Goal: Task Accomplishment & Management: Complete application form

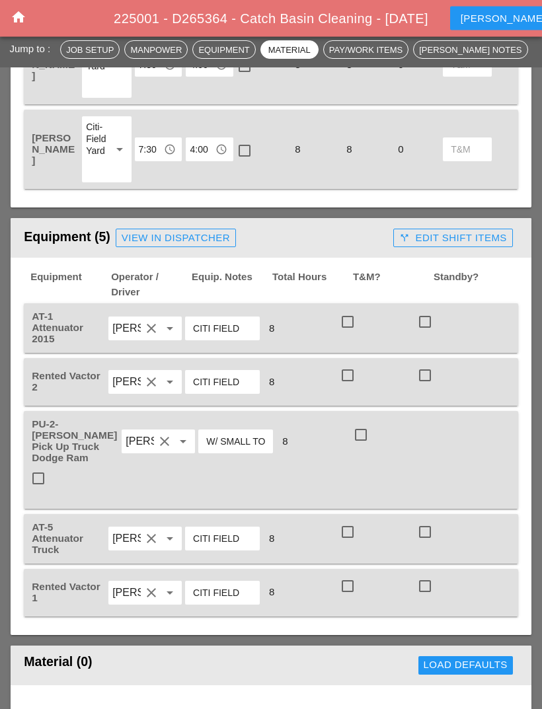
scroll to position [980, 0]
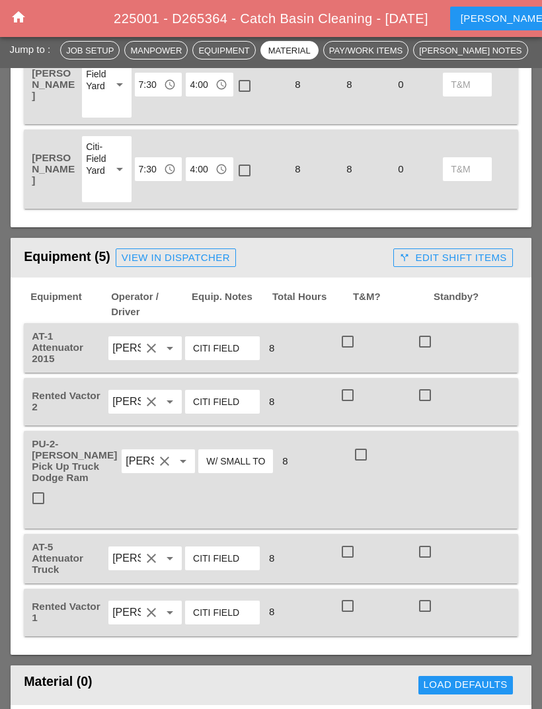
click at [20, 17] on icon "home" at bounding box center [19, 17] width 16 height 16
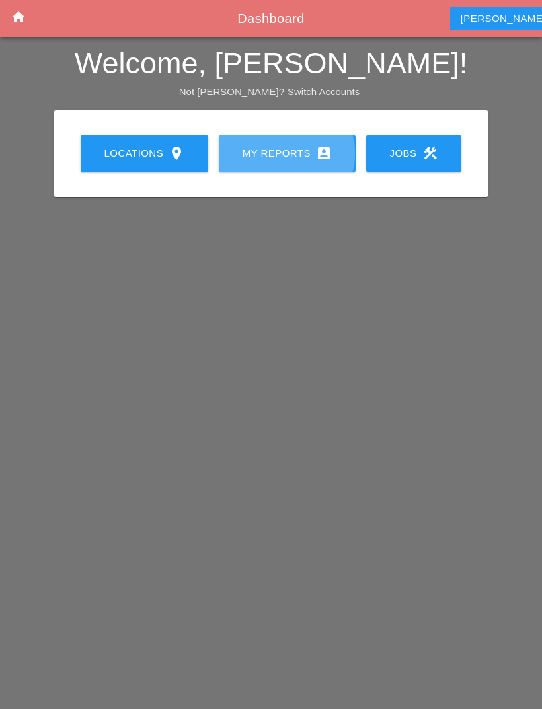
click at [313, 145] on div "My Reports account_box" at bounding box center [287, 153] width 95 height 16
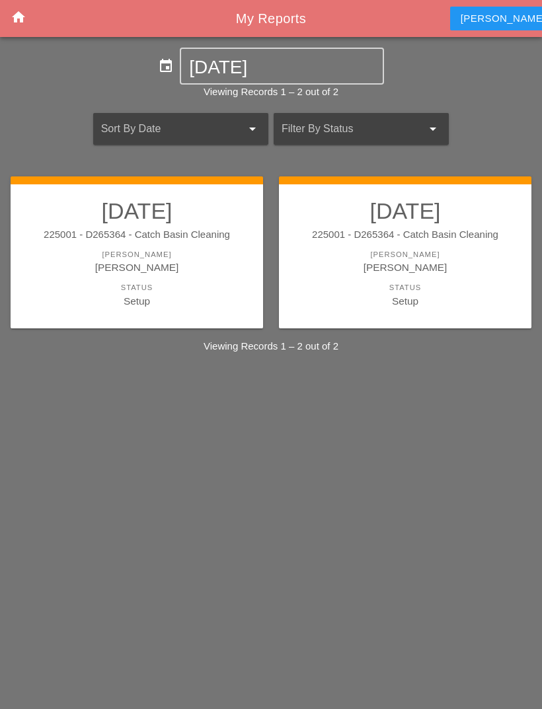
click at [445, 260] on div "[PERSON_NAME]" at bounding box center [405, 267] width 226 height 15
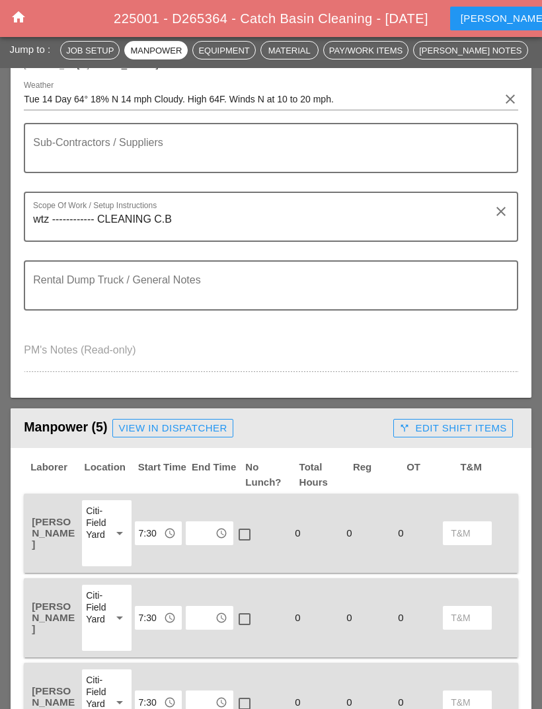
scroll to position [301, 0]
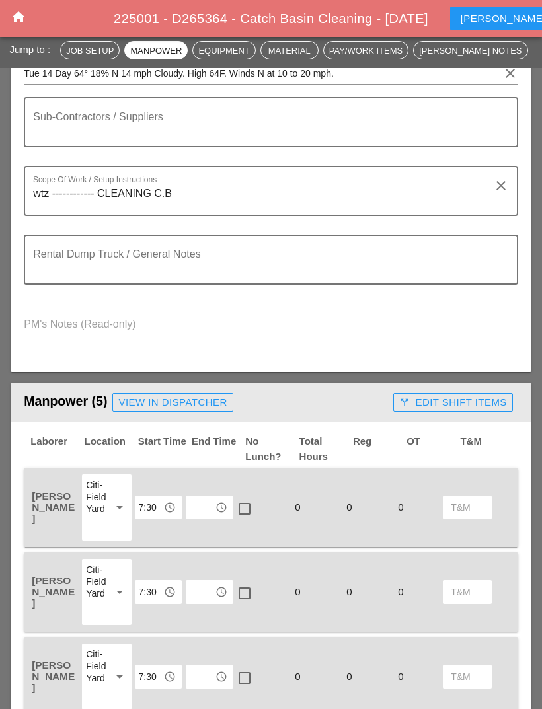
click at [198, 497] on input "text" at bounding box center [200, 507] width 21 height 21
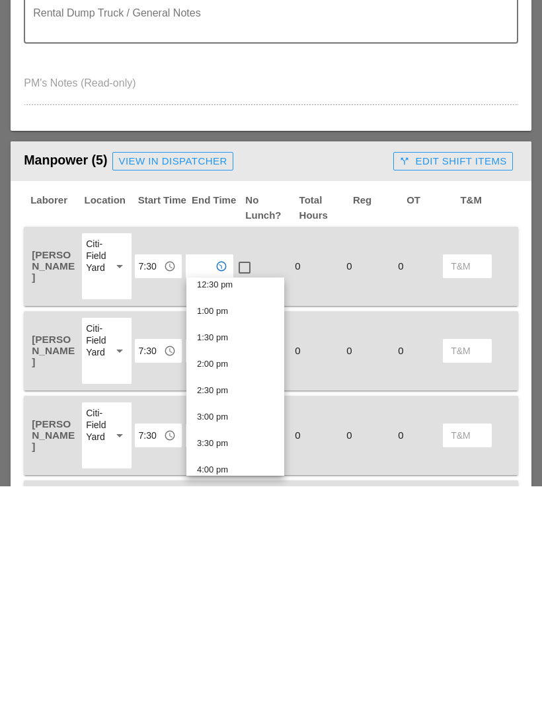
scroll to position [670, 0]
click at [237, 658] on div "3:30 pm" at bounding box center [235, 666] width 77 height 16
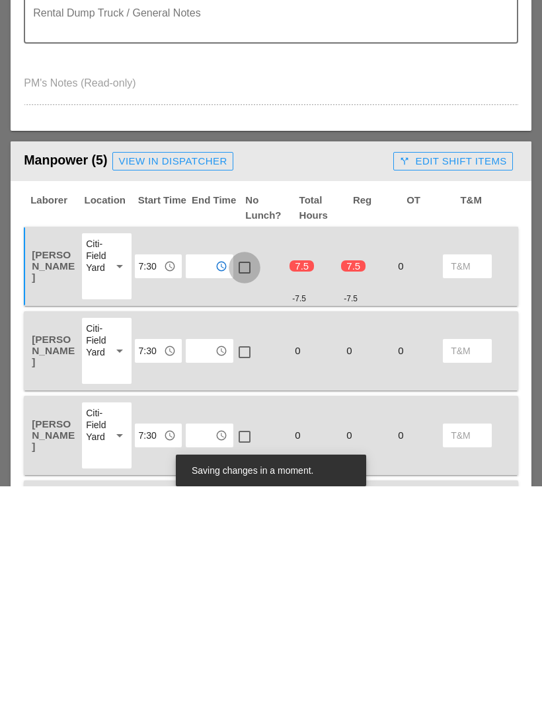
click at [247, 479] on div at bounding box center [244, 490] width 22 height 22
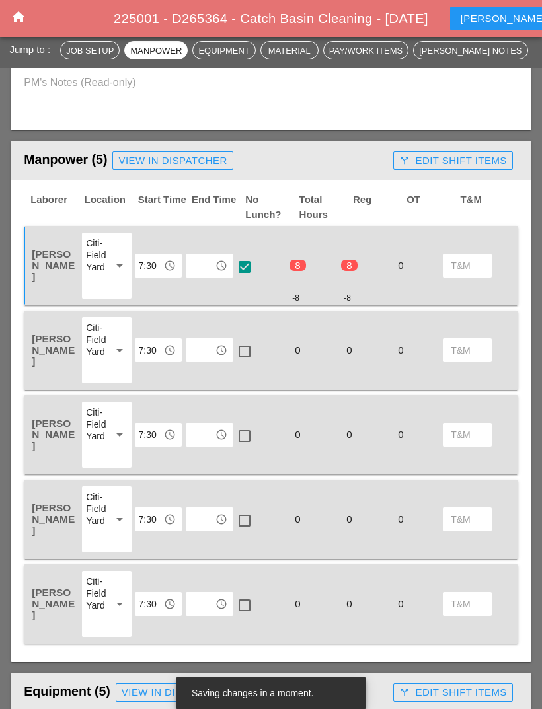
click at [204, 350] on input "text" at bounding box center [200, 350] width 21 height 21
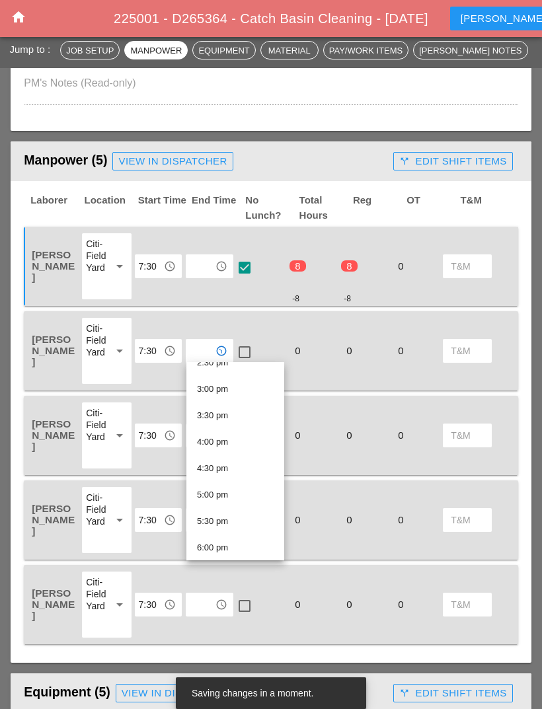
scroll to position [783, 0]
click at [235, 412] on div "3:30 pm" at bounding box center [235, 415] width 77 height 16
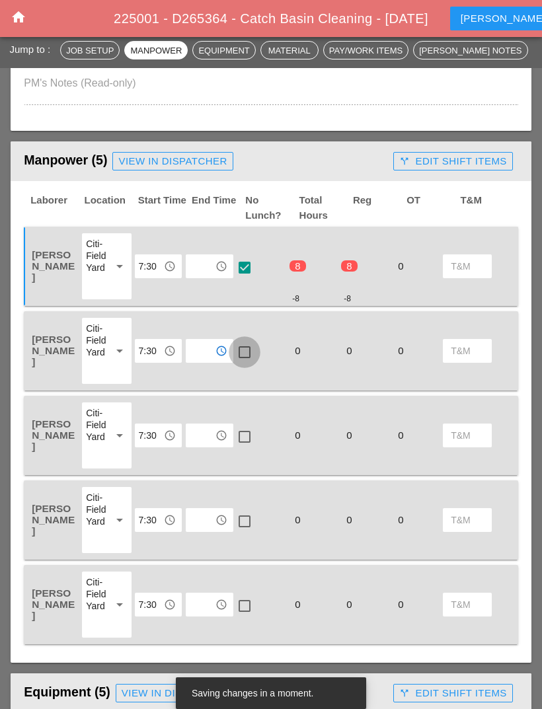
click at [248, 342] on div at bounding box center [244, 352] width 22 height 22
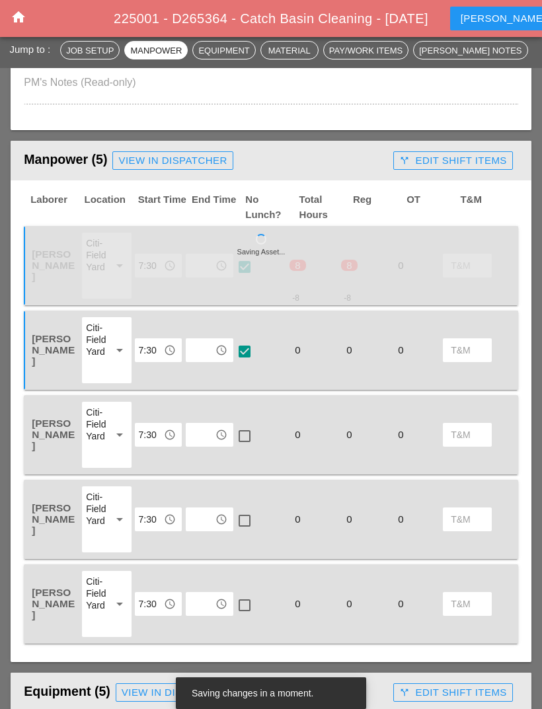
click at [201, 431] on input "text" at bounding box center [200, 434] width 21 height 21
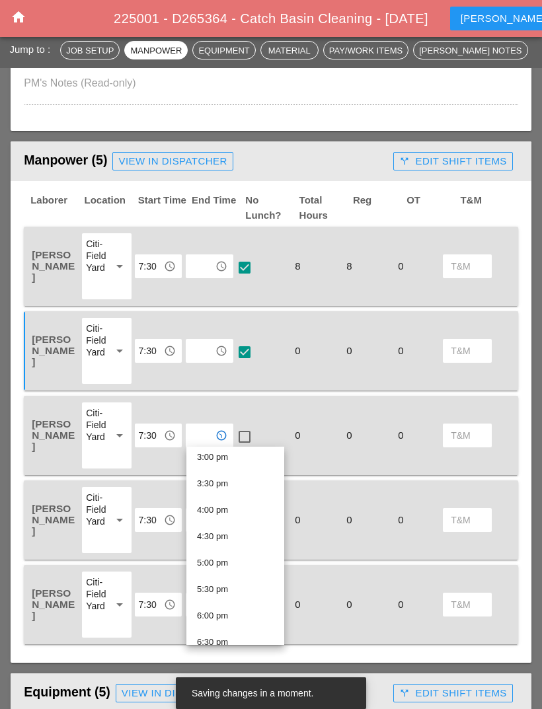
scroll to position [798, 0]
click at [230, 492] on div "3:30 pm" at bounding box center [235, 484] width 77 height 26
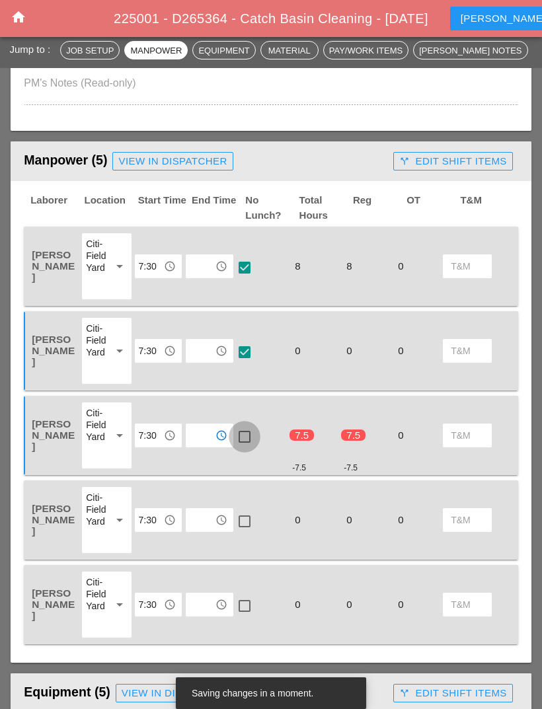
click at [245, 427] on div at bounding box center [244, 437] width 22 height 22
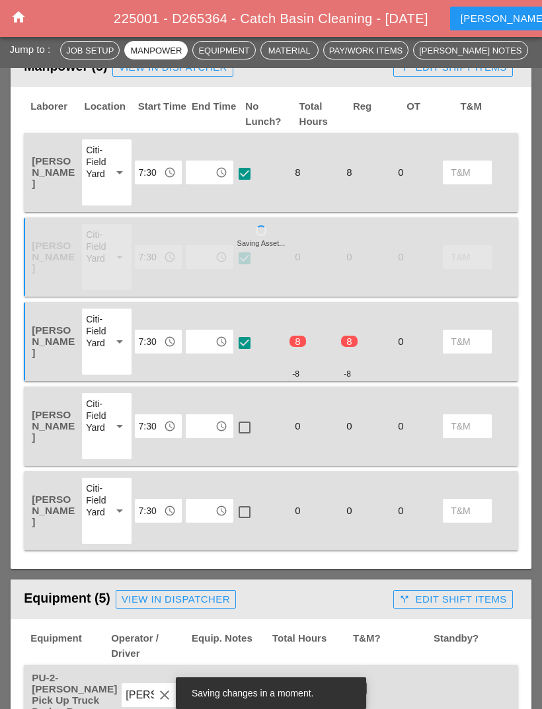
scroll to position [627, 0]
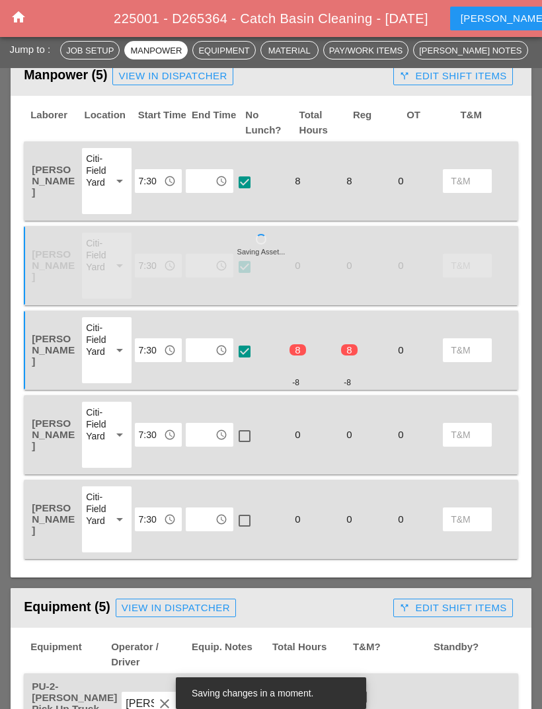
click at [198, 428] on input "text" at bounding box center [200, 434] width 21 height 21
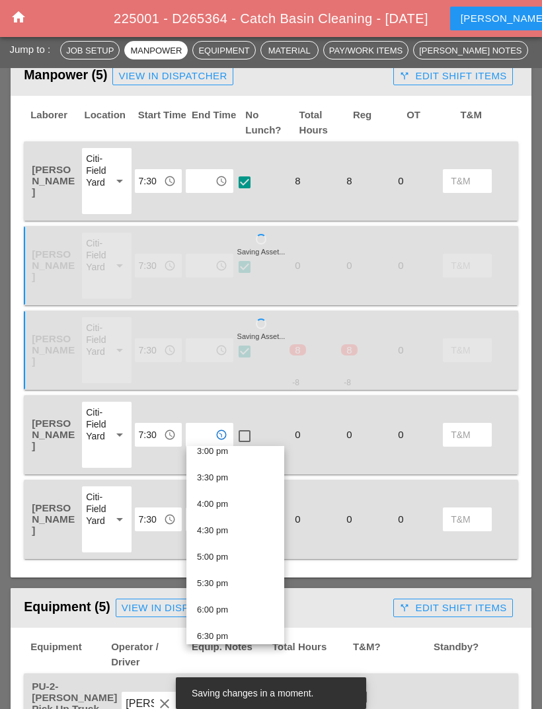
scroll to position [806, 0]
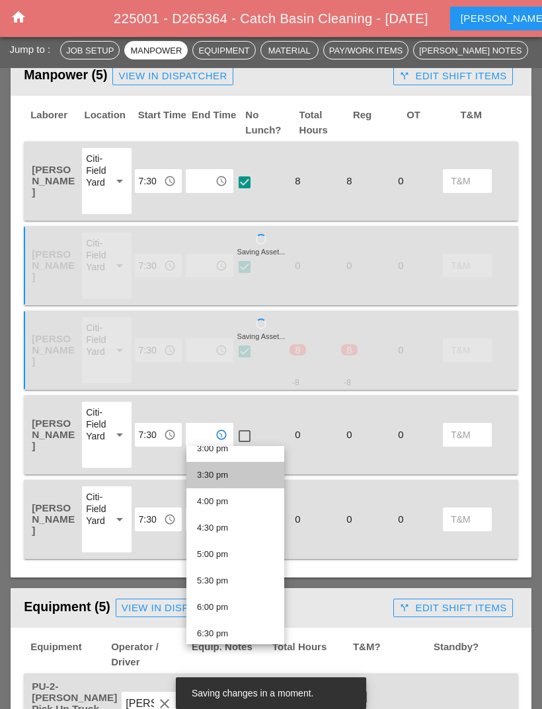
click at [235, 477] on div "3:30 pm" at bounding box center [235, 475] width 77 height 16
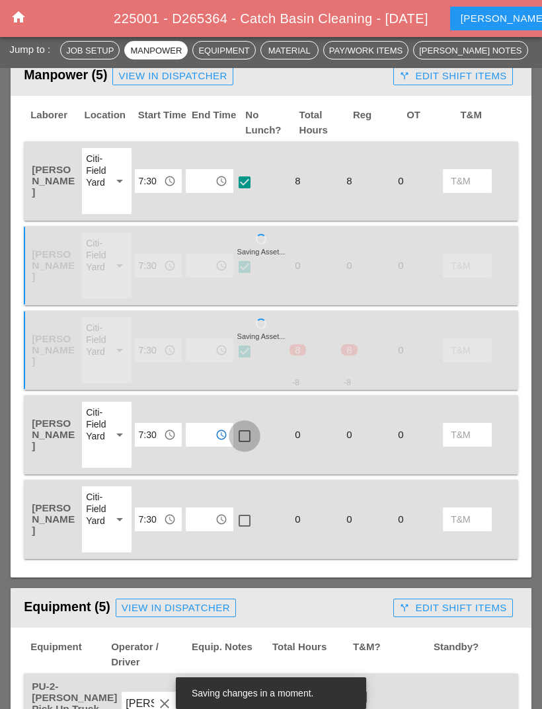
click at [246, 430] on div at bounding box center [244, 436] width 22 height 22
click at [196, 516] on input "text" at bounding box center [200, 519] width 21 height 21
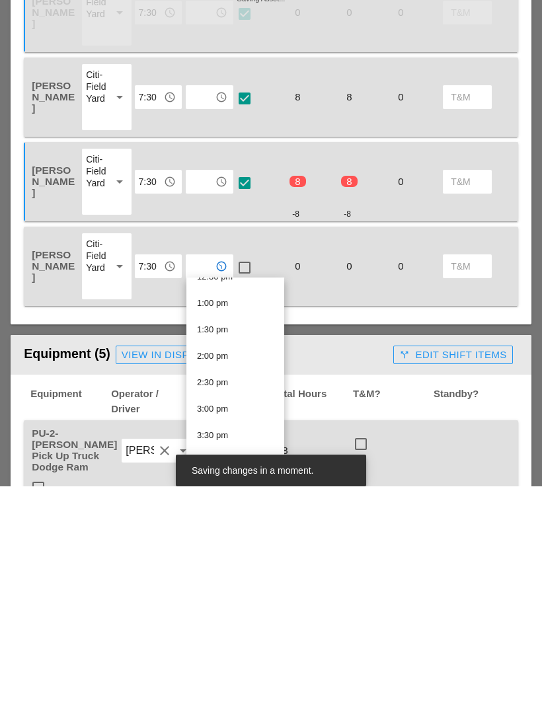
scroll to position [703, 0]
click at [234, 625] on div "3:30 pm" at bounding box center [235, 633] width 77 height 16
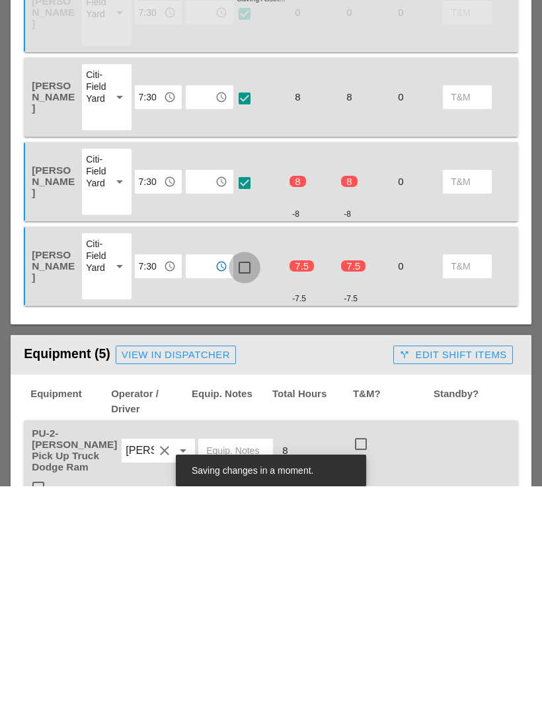
click at [238, 479] on div at bounding box center [244, 490] width 22 height 22
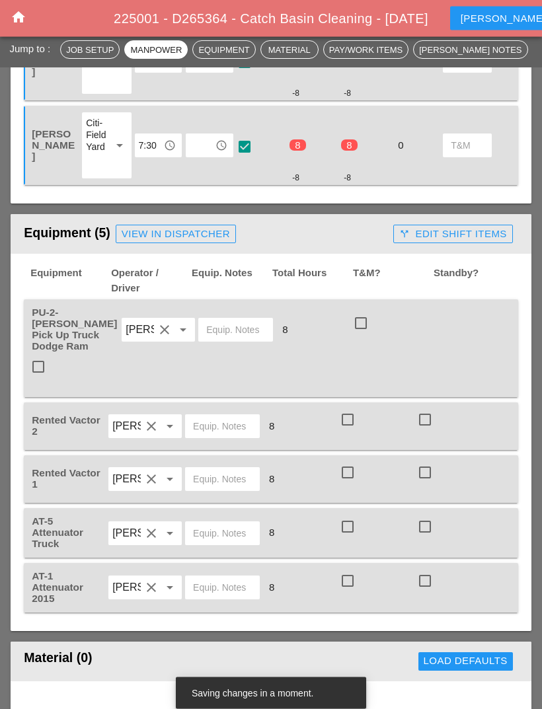
scroll to position [1019, 0]
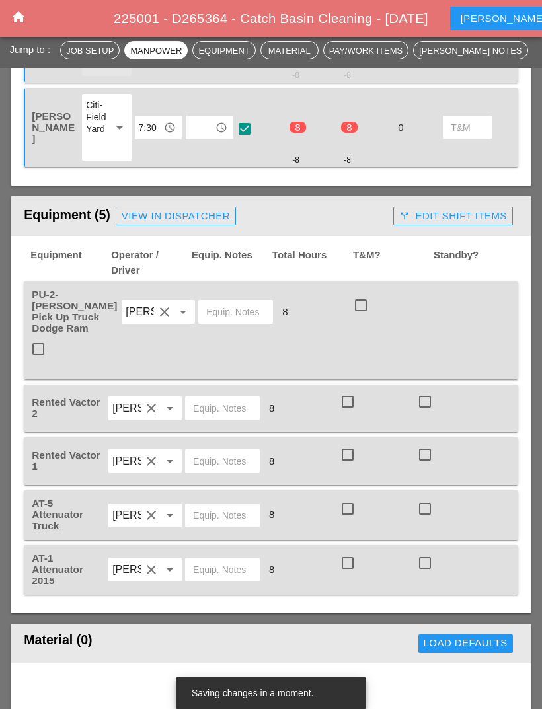
click at [350, 299] on div at bounding box center [361, 305] width 22 height 22
click at [350, 391] on div at bounding box center [347, 402] width 22 height 22
click at [352, 443] on div at bounding box center [347, 454] width 22 height 22
click at [347, 552] on div at bounding box center [347, 563] width 22 height 22
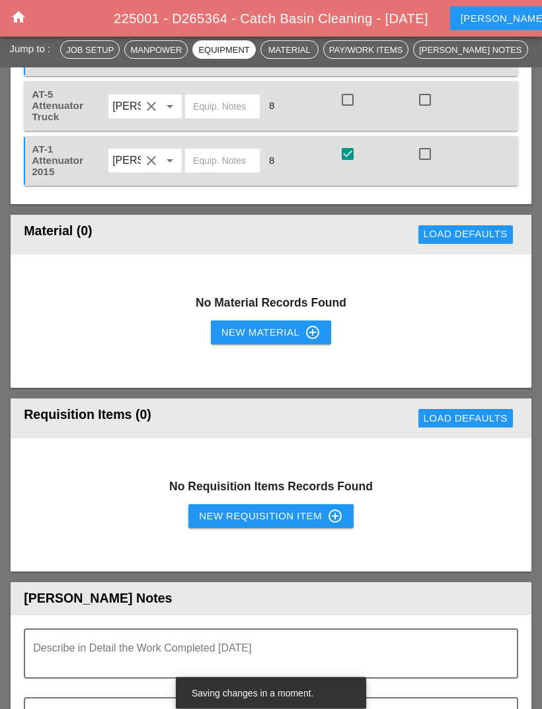
scroll to position [1428, 0]
click at [319, 508] on div "New Requisition Item control_point" at bounding box center [271, 516] width 144 height 16
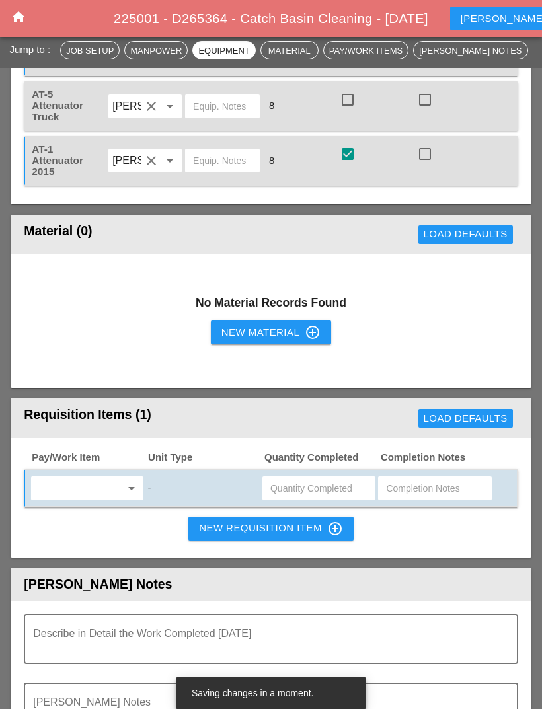
click at [129, 481] on icon "arrow_drop_down" at bounding box center [132, 489] width 16 height 16
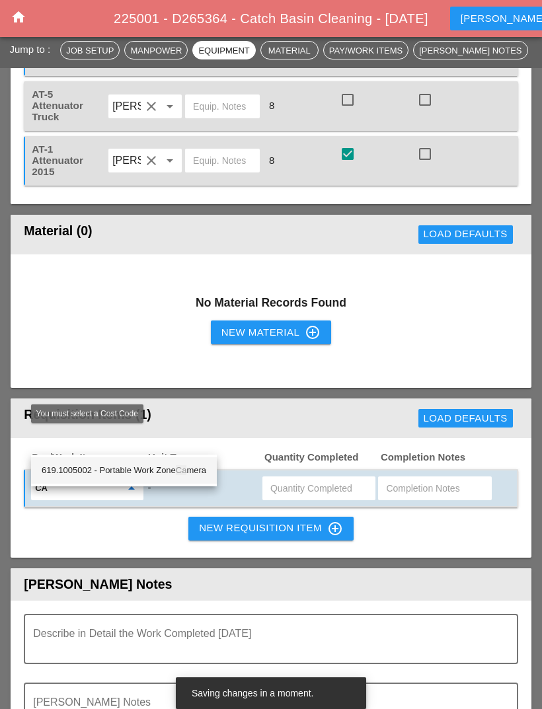
type input "Cam"
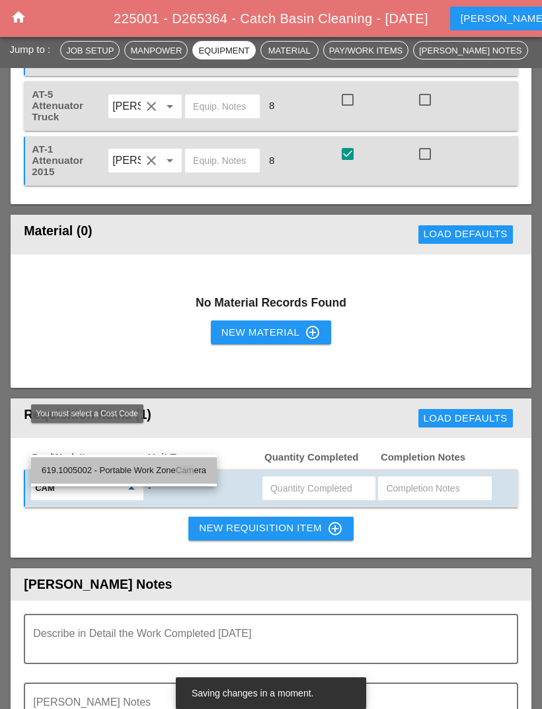
click at [171, 468] on div "619.1005002 - Portable Work Zone Cam era" at bounding box center [124, 471] width 165 height 16
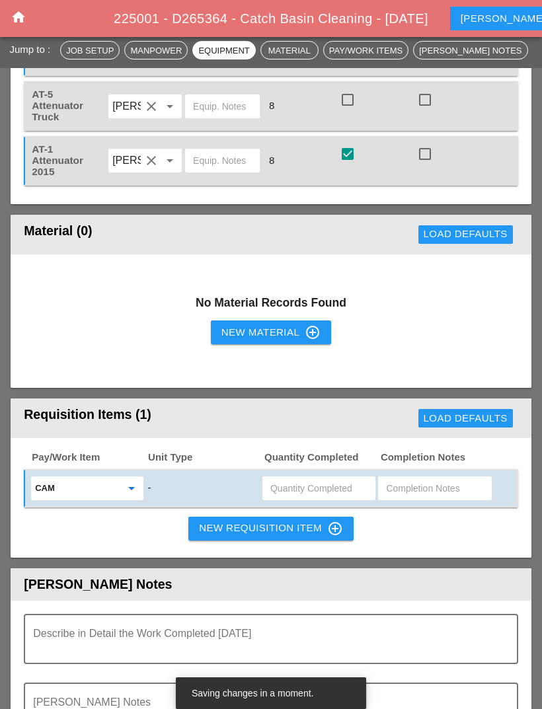
click at [326, 478] on input "text" at bounding box center [318, 488] width 97 height 21
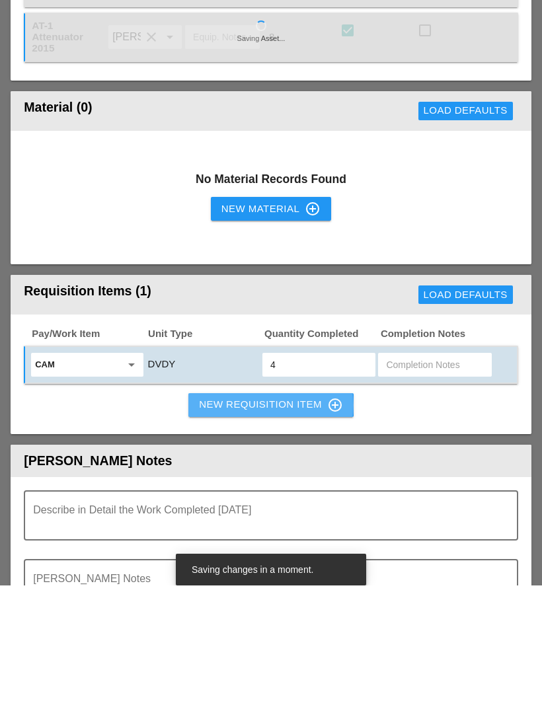
type input "4"
click at [331, 521] on icon "control_point" at bounding box center [335, 529] width 16 height 16
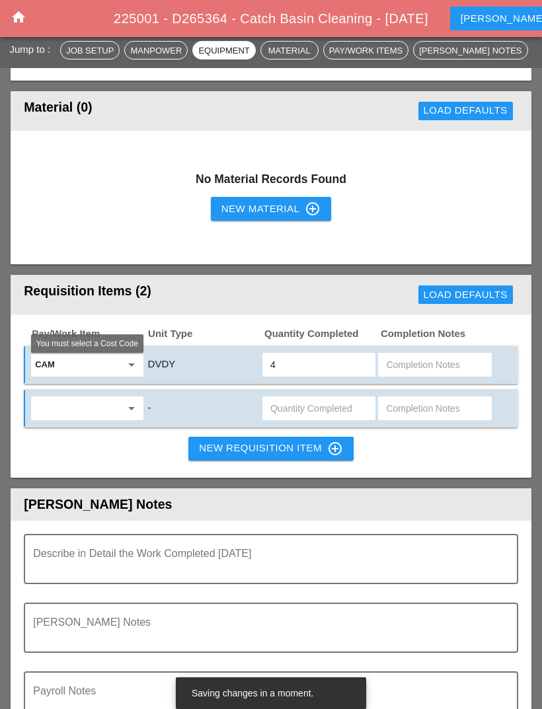
click at [131, 401] on icon "arrow_drop_down" at bounding box center [132, 409] width 16 height 16
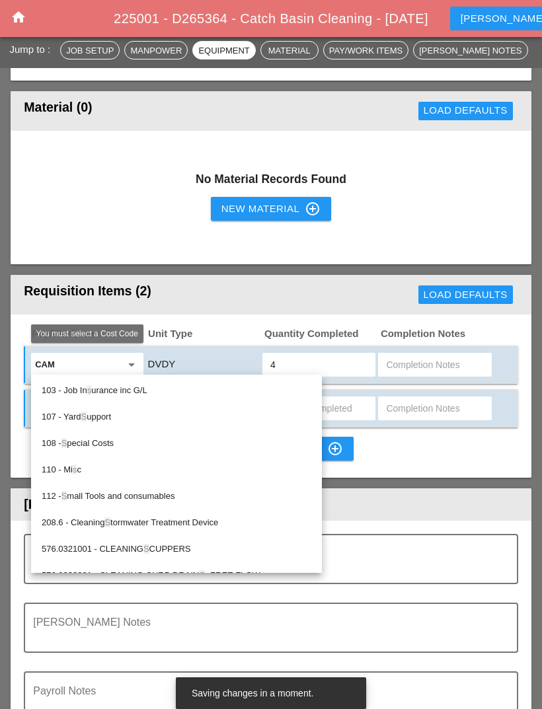
type input "Sc"
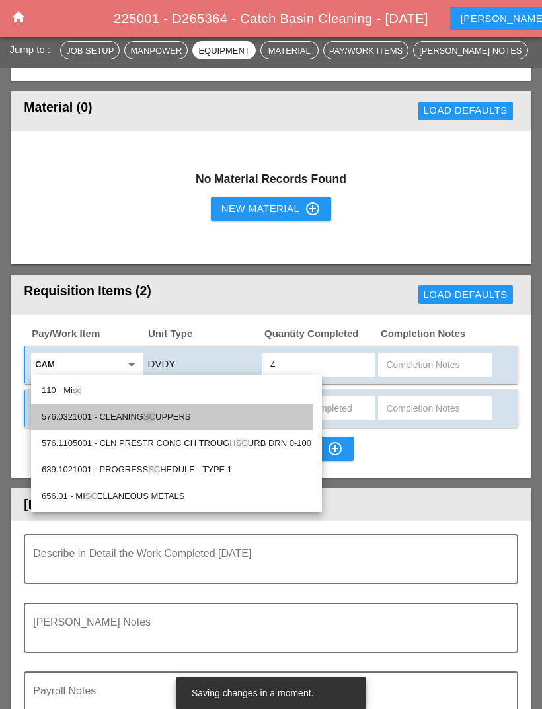
click at [232, 411] on div "576.0321001 - CLEANING SC UPPERS" at bounding box center [177, 417] width 270 height 16
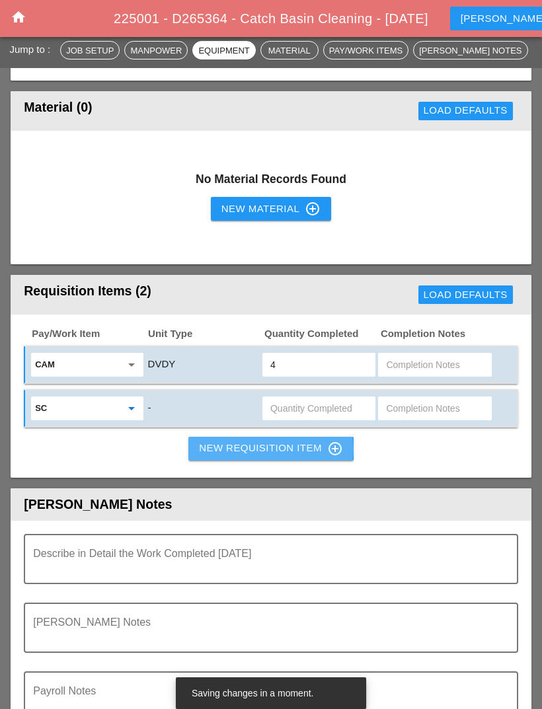
click at [284, 441] on div "New Requisition Item control_point" at bounding box center [271, 449] width 144 height 16
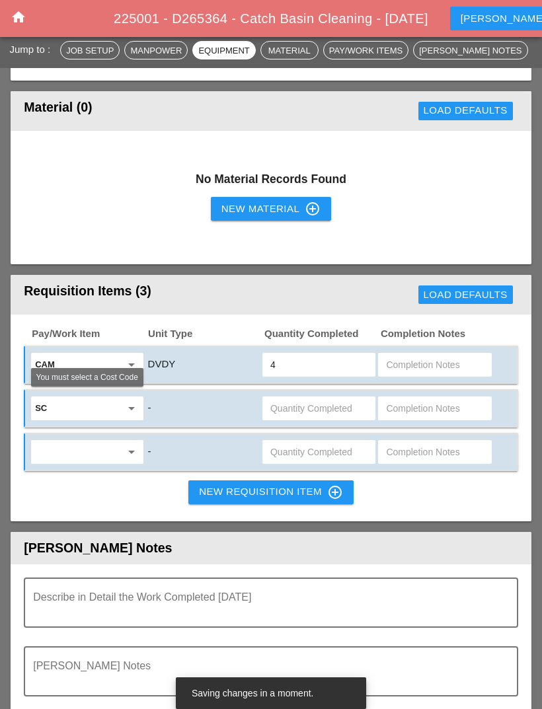
click at [134, 440] on div "arrow_drop_down" at bounding box center [87, 452] width 112 height 24
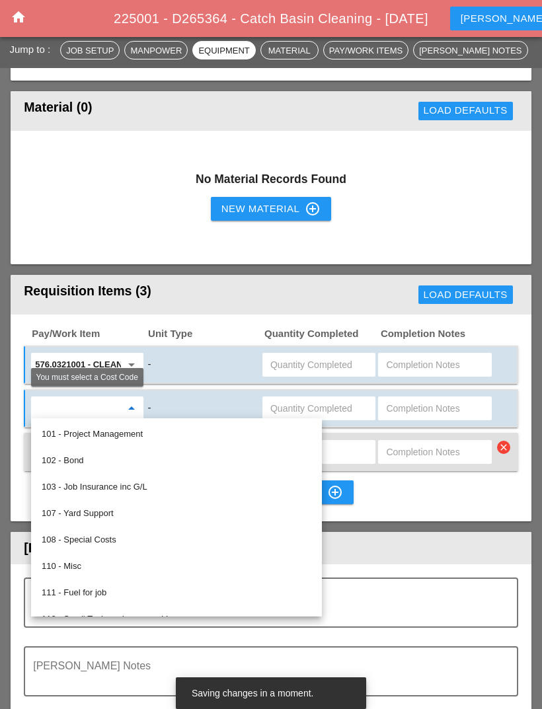
click at [112, 398] on input "text" at bounding box center [77, 408] width 85 height 21
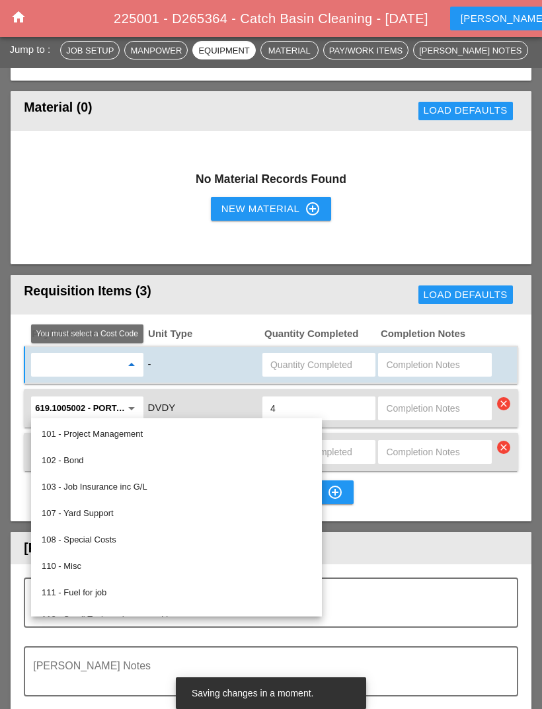
click at [184, 356] on div "-" at bounding box center [203, 365] width 113 height 18
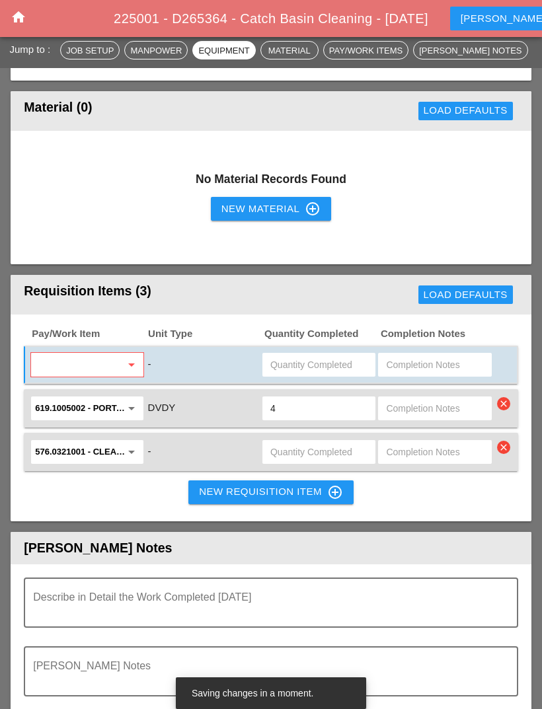
click at [132, 357] on icon "arrow_drop_down" at bounding box center [132, 365] width 16 height 16
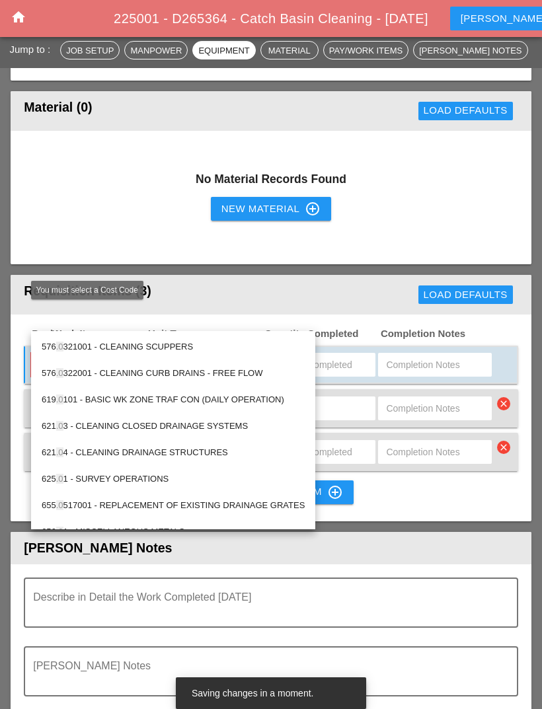
type input ".04"
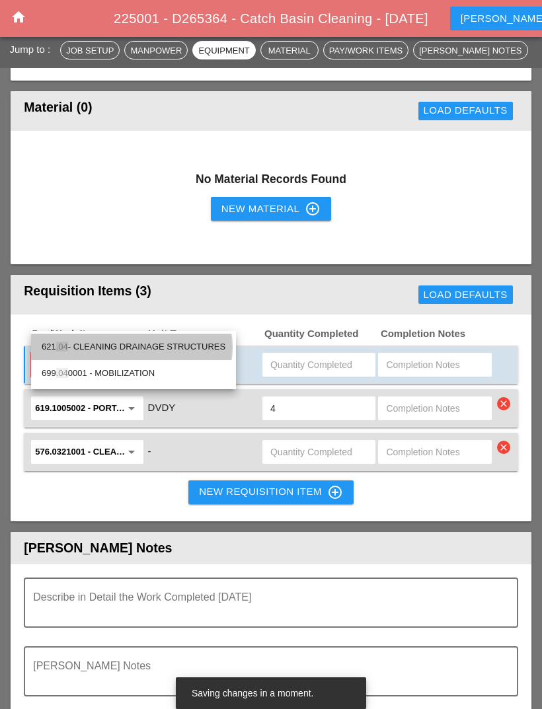
click at [163, 343] on div "621 .04 - CLEANING DRAINAGE STRUCTURES" at bounding box center [134, 347] width 184 height 16
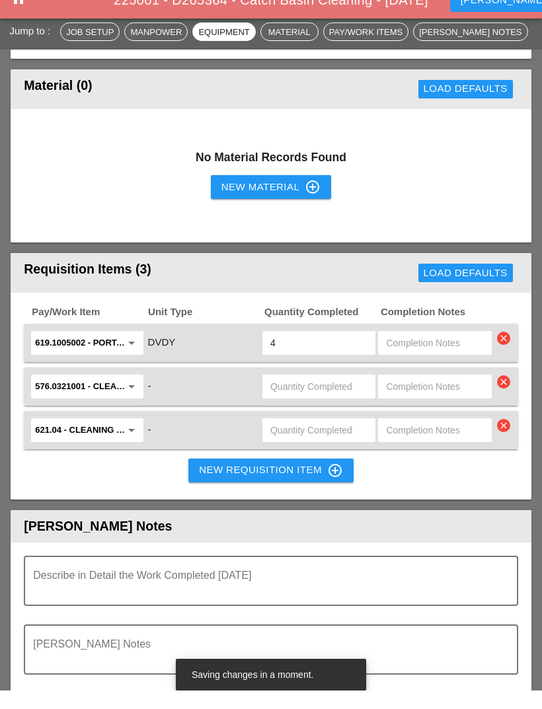
scroll to position [1574, 0]
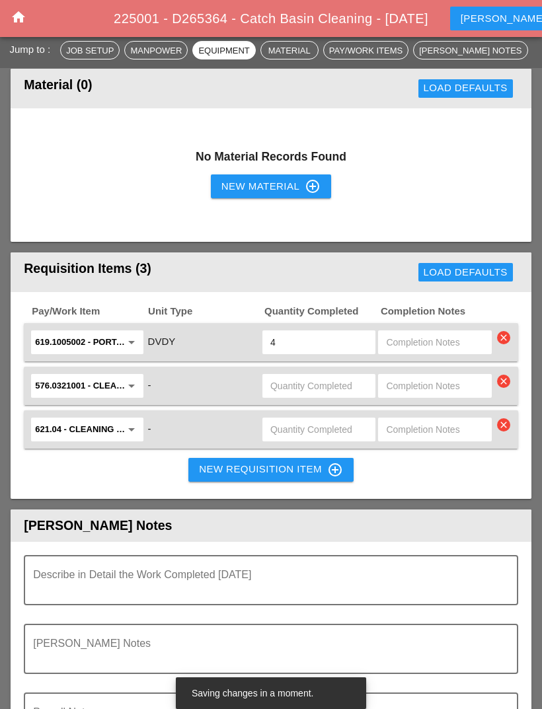
click at [325, 375] on input "text" at bounding box center [318, 385] width 97 height 21
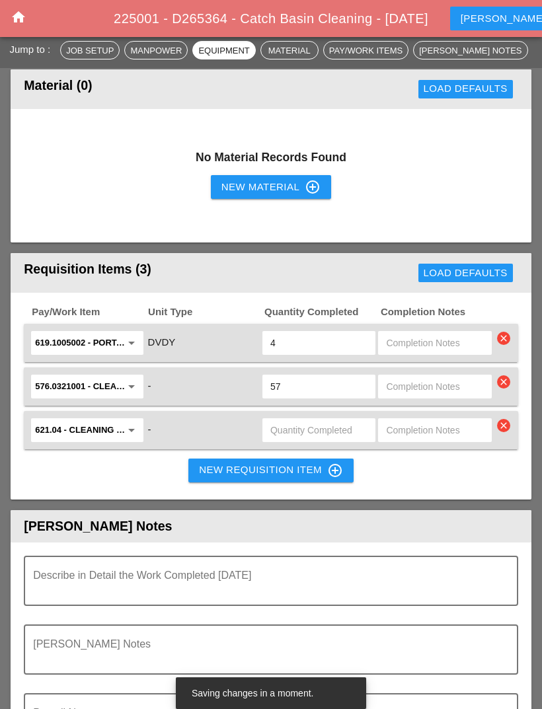
type input "57"
click at [336, 420] on input "text" at bounding box center [318, 430] width 97 height 21
type input "31"
click at [463, 429] on div "Pay/Work Item Unit Type Quantity Completed Completion Notes 619.1005002 - Porta…" at bounding box center [271, 396] width 521 height 207
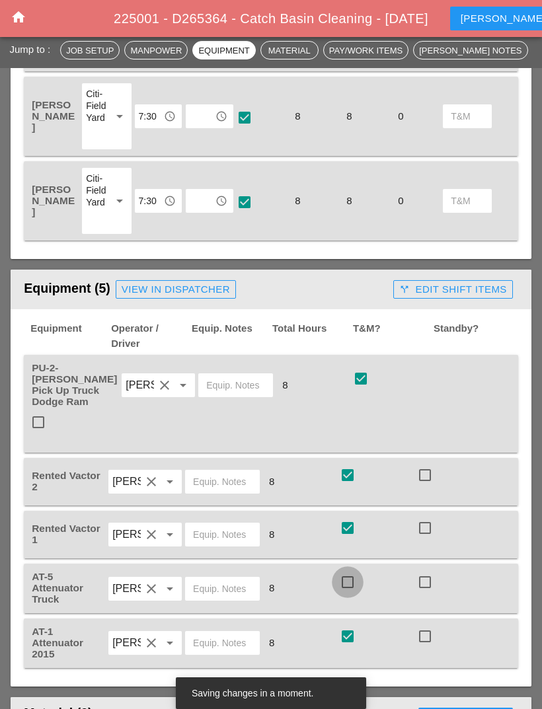
click at [349, 571] on div at bounding box center [347, 582] width 22 height 22
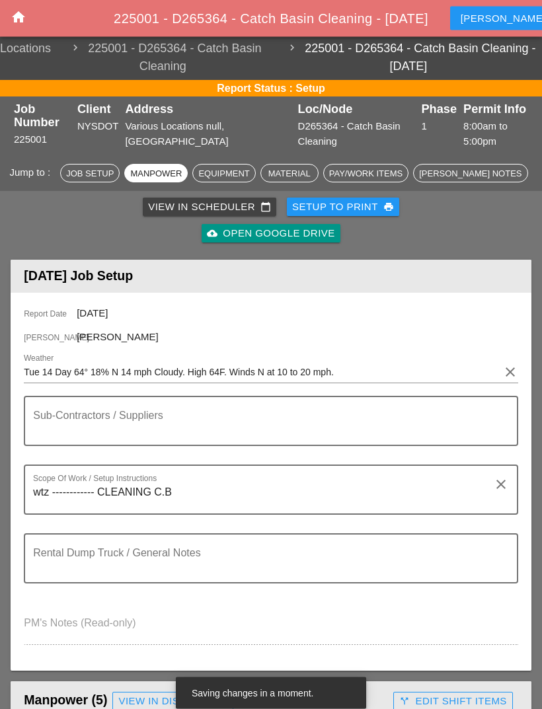
scroll to position [0, 0]
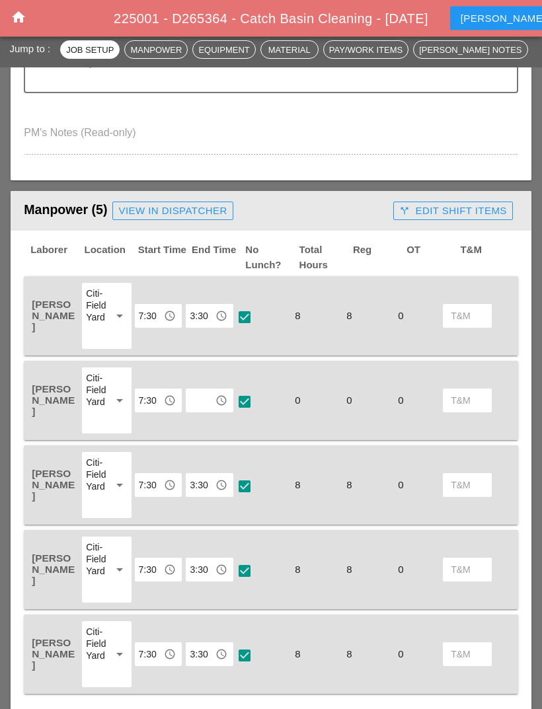
scroll to position [482, 0]
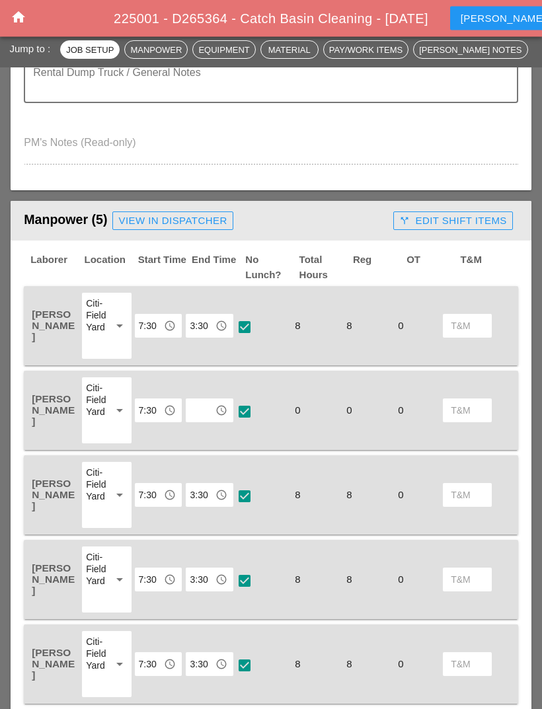
click at [210, 411] on input "text" at bounding box center [200, 411] width 21 height 21
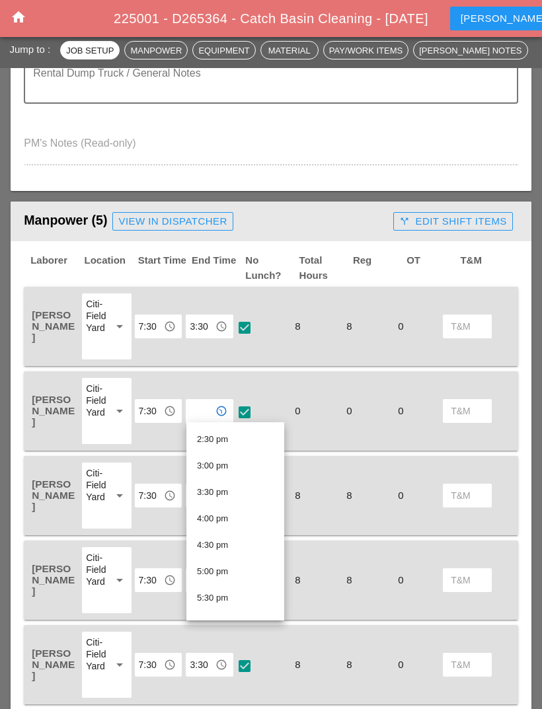
scroll to position [766, 0]
click at [237, 488] on div "3:30 pm" at bounding box center [235, 492] width 77 height 16
type input "3:30 pm"
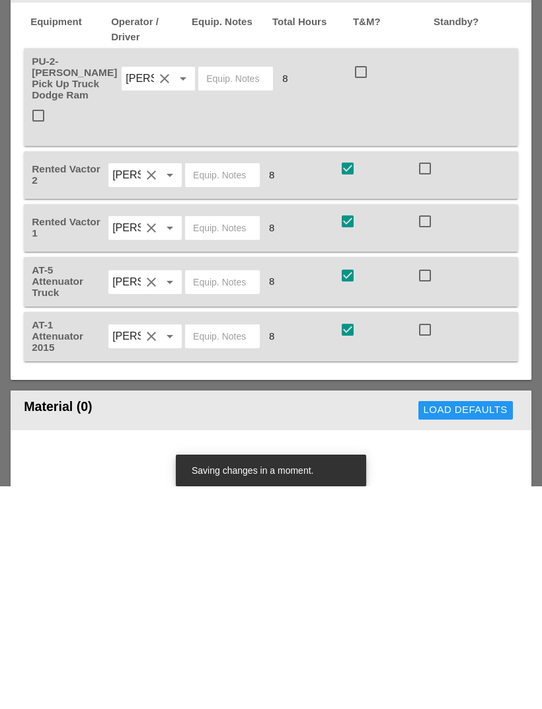
scroll to position [1054, 0]
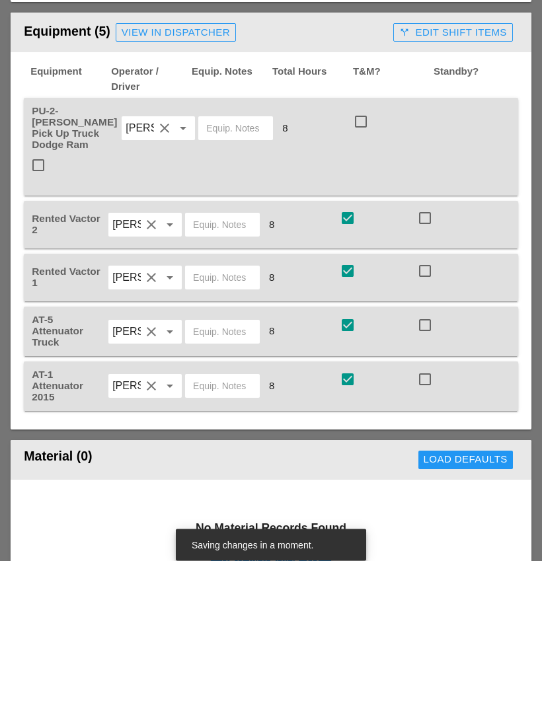
click at [350, 259] on div at bounding box center [361, 270] width 22 height 22
checkbox input "true"
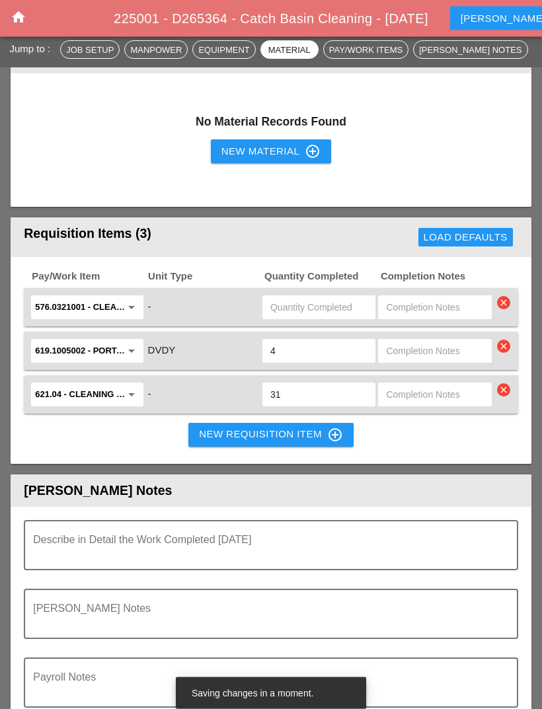
scroll to position [1609, 0]
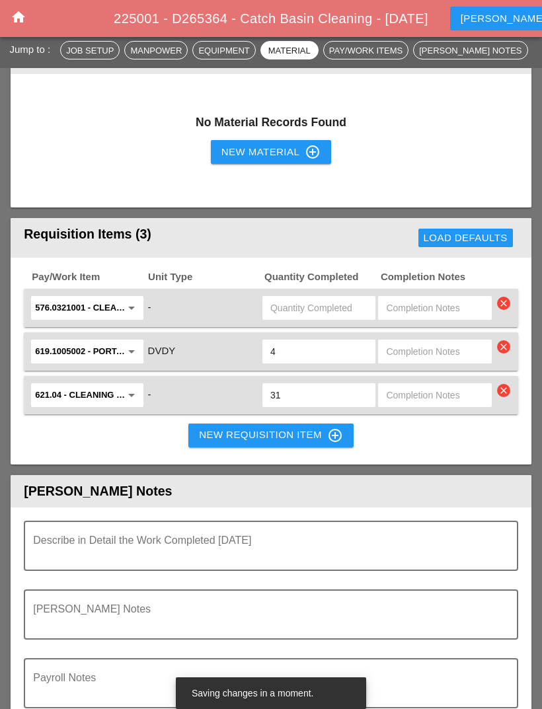
click at [328, 297] on input "text" at bounding box center [318, 307] width 97 height 21
type input "57"
click at [338, 341] on input "4" at bounding box center [318, 351] width 97 height 21
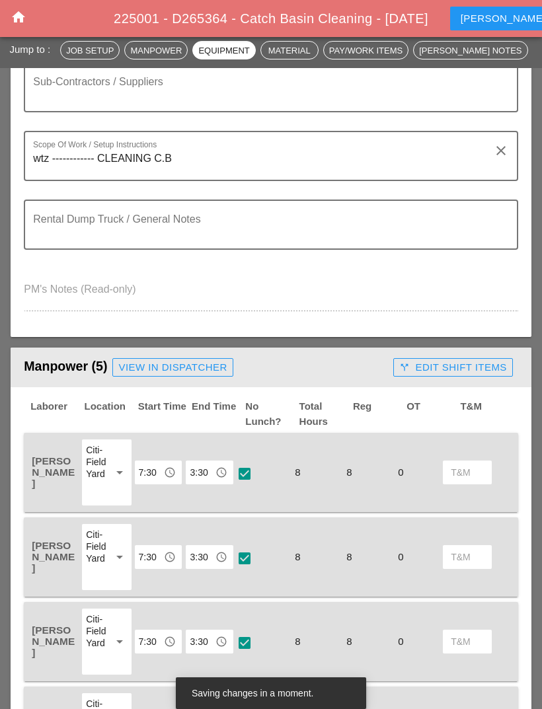
scroll to position [0, 0]
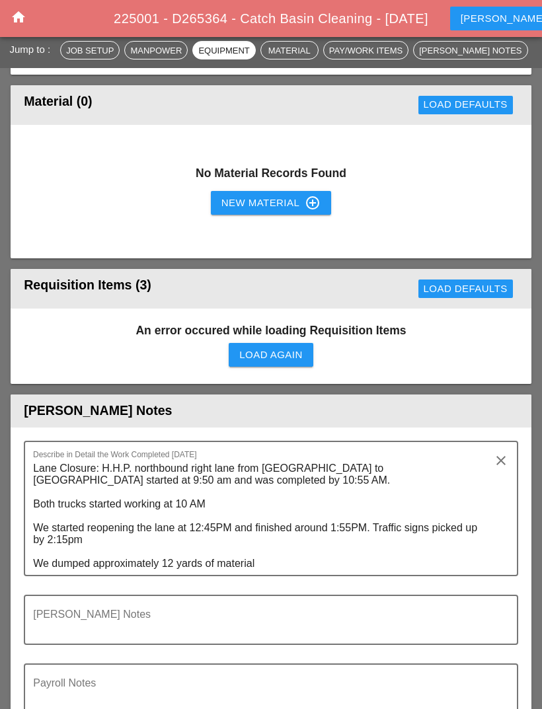
scroll to position [1561, 0]
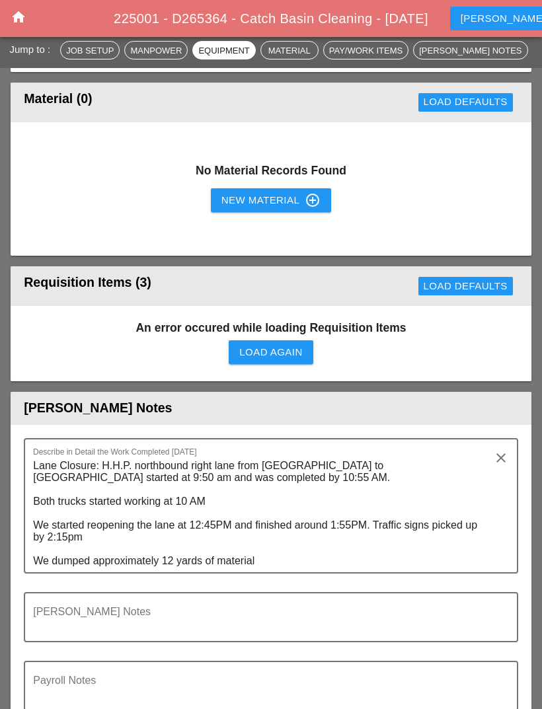
click at [165, 455] on textarea "Lane Closure: H.H.P. northbound right lane from 71st street to 107 st Lane Clos…" at bounding box center [265, 513] width 465 height 117
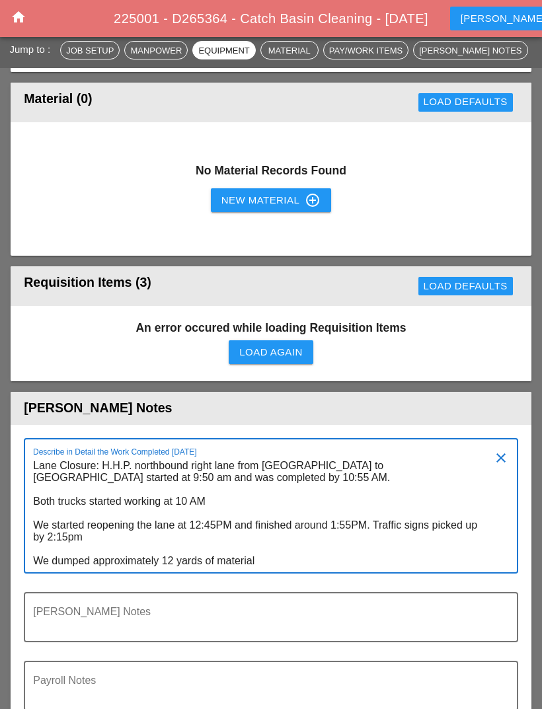
click at [162, 455] on textarea "Lane Closure: H.H.P. northbound right lane from [GEOGRAPHIC_DATA] to [GEOGRAPHI…" at bounding box center [265, 513] width 465 height 117
click at [153, 455] on textarea "Lane Closure: H.H.P. northbound right lane from [GEOGRAPHIC_DATA] to [GEOGRAPHI…" at bounding box center [265, 513] width 465 height 117
click at [153, 455] on textarea "Lane Closure: H.H.P. northbound right lane from 71st street to 107 st Lane Clos…" at bounding box center [265, 513] width 465 height 117
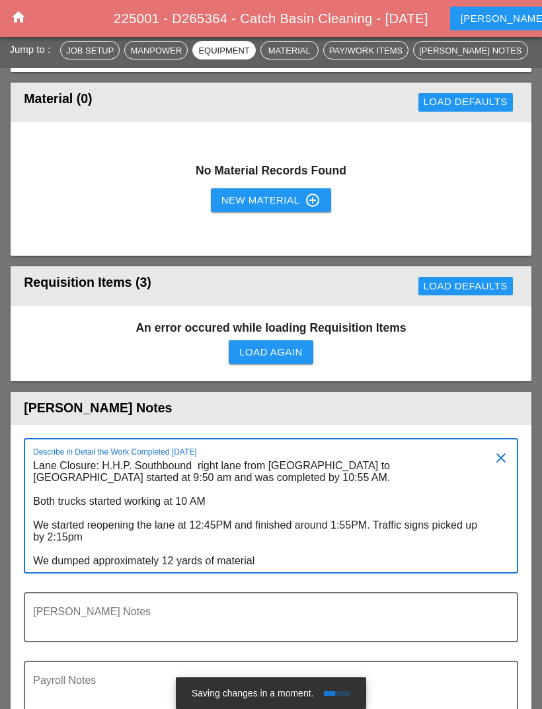
click at [280, 455] on textarea "Lane Closure: H.H.P. Southbound right lane from 71st street to 107 st Lane Clos…" at bounding box center [265, 513] width 465 height 117
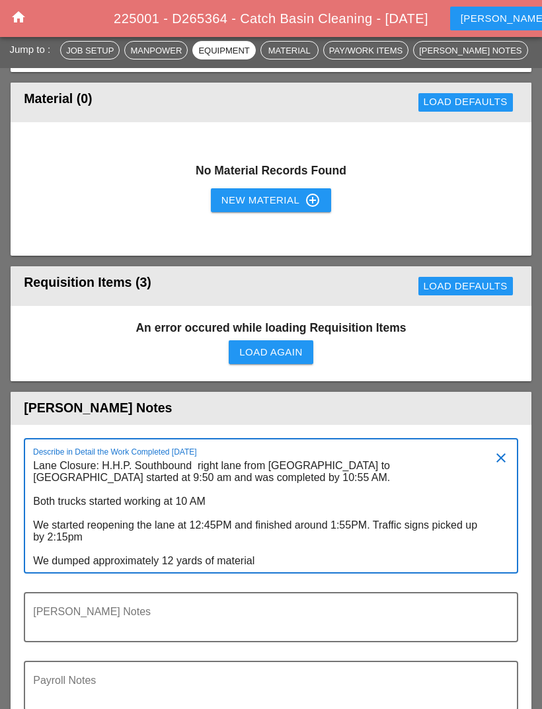
click at [368, 455] on textarea "Lane Closure: H.H.P. Southbound right lane from GWB street to 107 st Lane Closu…" at bounding box center [265, 513] width 465 height 117
click at [371, 455] on textarea "Lane Closure: H.H.P. Southbound right lane from GWB street to 107 st Lane Closu…" at bounding box center [265, 513] width 465 height 117
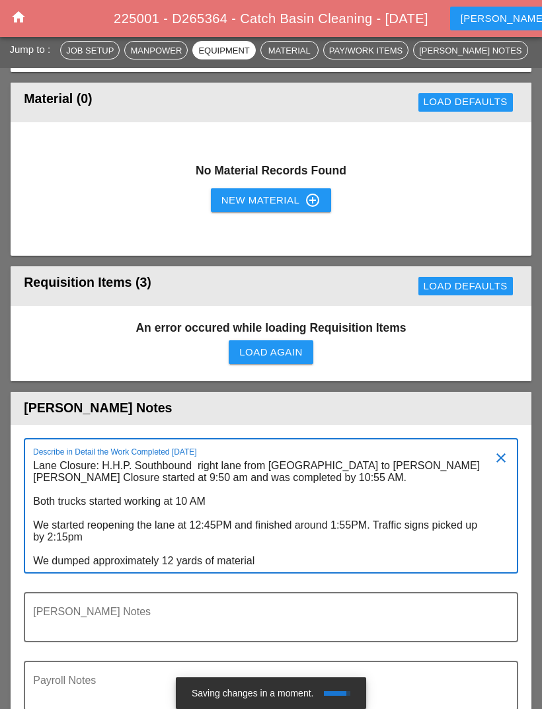
click at [321, 455] on textarea "Lane Closure: H.H.P. Southbound right lane from GWB street to Tiemann pl Lane C…" at bounding box center [265, 513] width 465 height 117
click at [216, 474] on textarea "Lane Closure: H.H.P. Southbound right lane from GWB street to Tiemann pl Lane C…" at bounding box center [265, 513] width 465 height 117
click at [350, 473] on textarea "Lane Closure: H.H.P. Southbound right lane from GWB street to Tiemann pl Lane C…" at bounding box center [265, 513] width 465 height 117
click at [334, 482] on textarea "Lane Closure: H.H.P. Southbound right lane from GWB street to Tiemann pl Lane C…" at bounding box center [265, 513] width 465 height 117
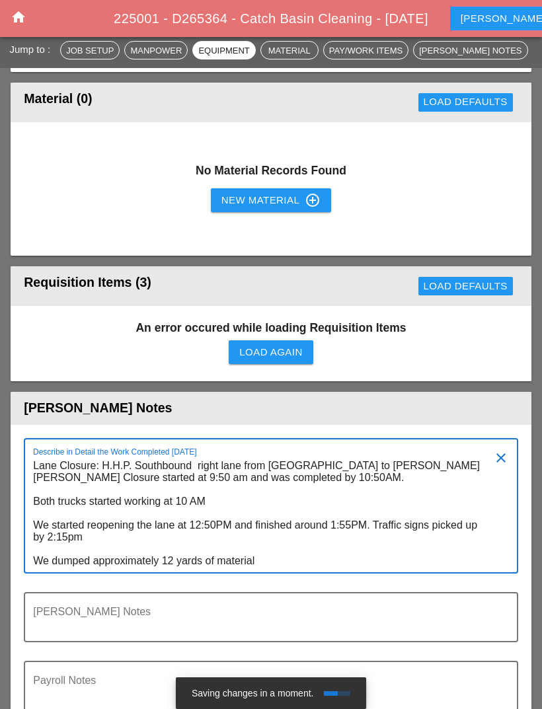
click at [364, 478] on textarea "Lane Closure: H.H.P. Southbound right lane from GWB street to Tiemann pl Lane C…" at bounding box center [265, 513] width 465 height 117
click at [351, 475] on textarea "Lane Closure: H.H.P. Southbound right lane from GWB street to Tiemann pl Lane C…" at bounding box center [265, 513] width 465 height 117
click at [356, 475] on textarea "Lane Closure: H.H.P. Southbound right lane from GWB street to Tiemann pl Lane C…" at bounding box center [265, 513] width 465 height 117
click at [72, 485] on textarea "Lane Closure: H.H.P. Southbound right lane from GWB street to Tiemann pl Lane C…" at bounding box center [265, 513] width 465 height 117
click at [174, 509] on textarea "Lane Closure: H.H.P. Southbound right lane from GWB street to Tiemann pl Lane C…" at bounding box center [265, 513] width 465 height 117
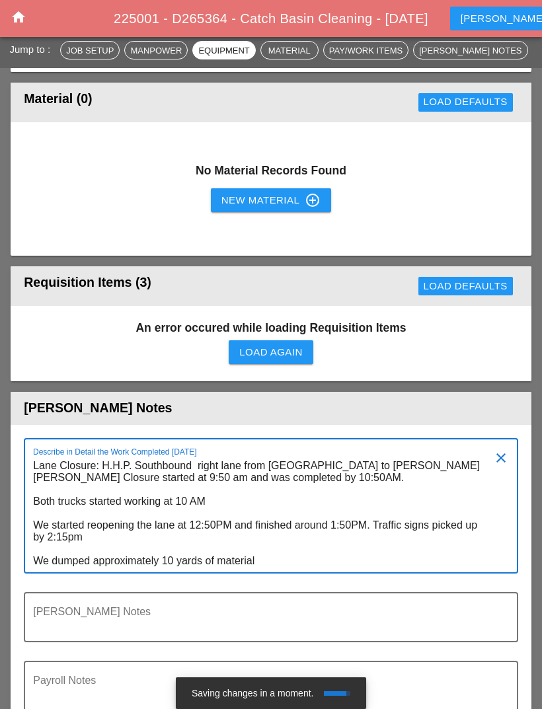
click at [40, 455] on textarea "Lane Closure: H.H.P. Southbound right lane from GWB street to Tiemann pl Lane C…" at bounding box center [265, 513] width 465 height 117
click at [395, 519] on textarea "Lane Closure: H.H.P. Southbound right lane from GWB street to Tiemann pl Lane C…" at bounding box center [265, 513] width 465 height 117
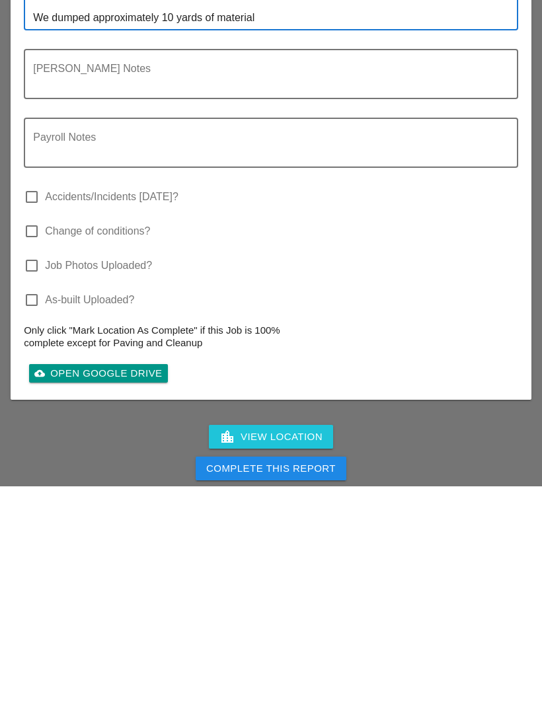
scroll to position [1885, 0]
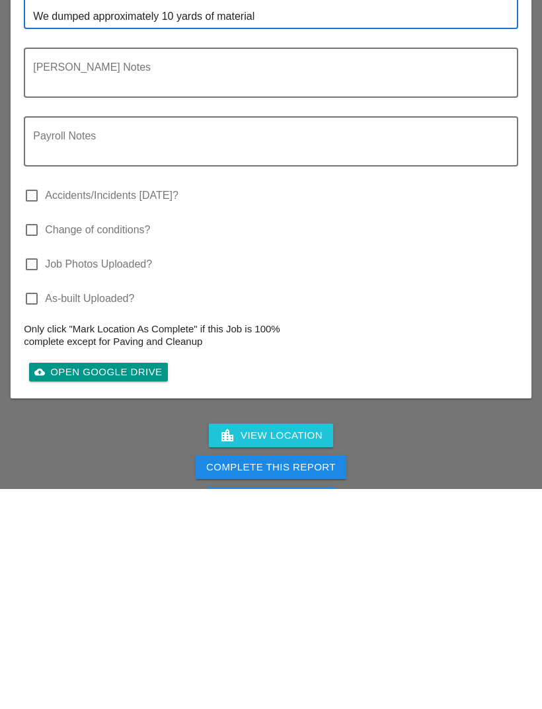
type textarea "Lane Closure: H.H.P. Southbound right lane from GWB street to Tiemann pl Lane C…"
click at [318, 680] on div "Complete This Report" at bounding box center [271, 687] width 130 height 15
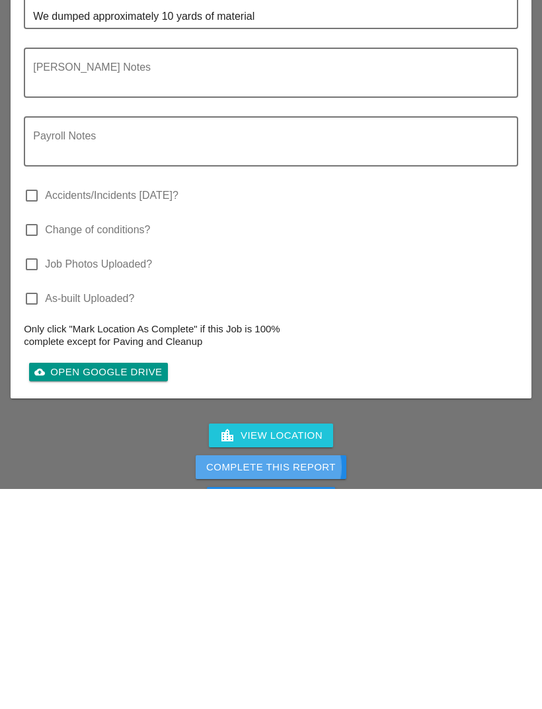
scroll to position [2148, 0]
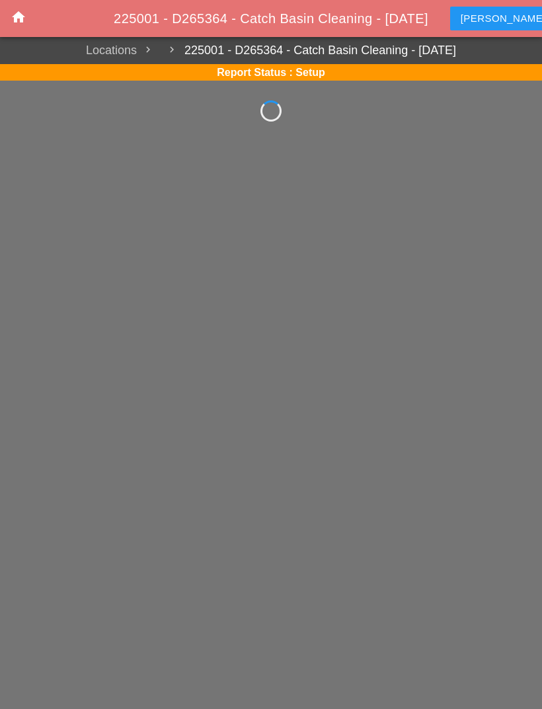
scroll to position [42, 0]
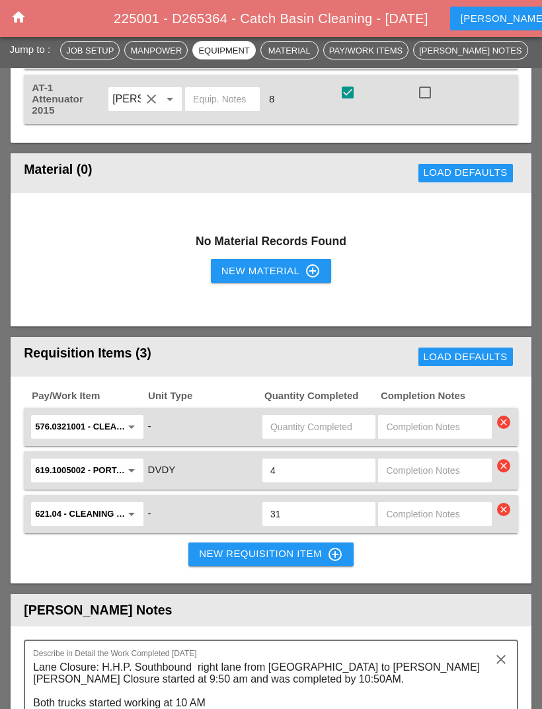
click at [331, 416] on input "text" at bounding box center [318, 426] width 97 height 21
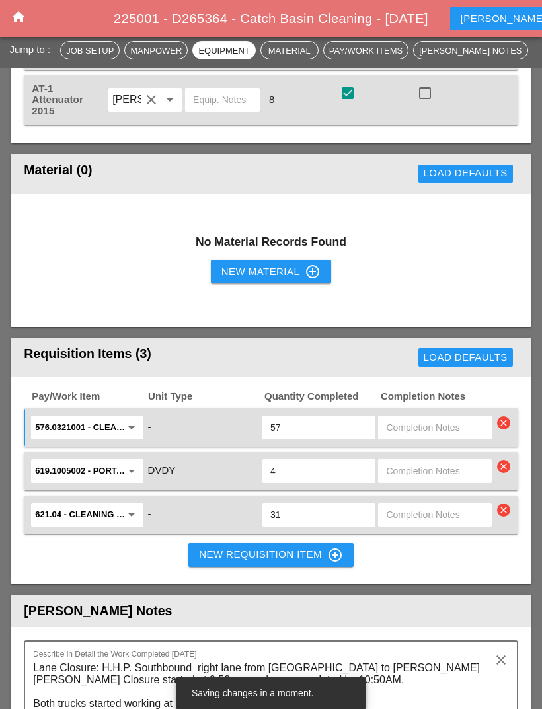
type input "57"
click at [304, 461] on input "4" at bounding box center [318, 471] width 97 height 21
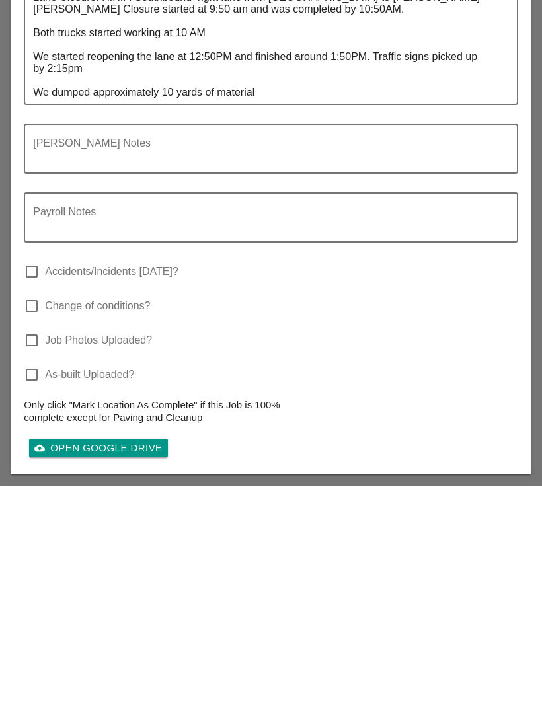
scroll to position [1937, 0]
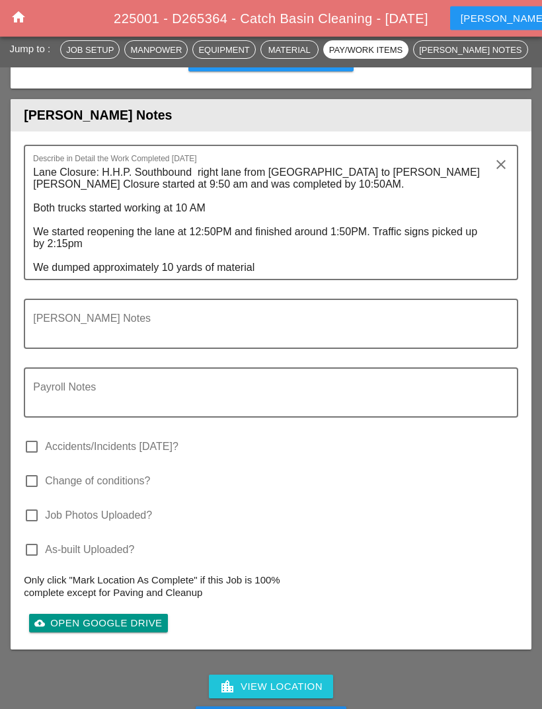
scroll to position [1989, 0]
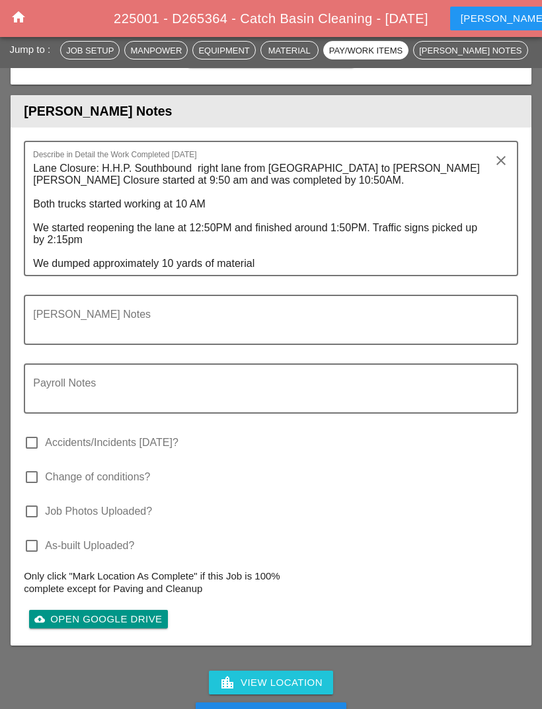
click at [333, 703] on button "Complete This Report" at bounding box center [271, 715] width 151 height 24
click at [11, 22] on icon "home" at bounding box center [19, 17] width 16 height 16
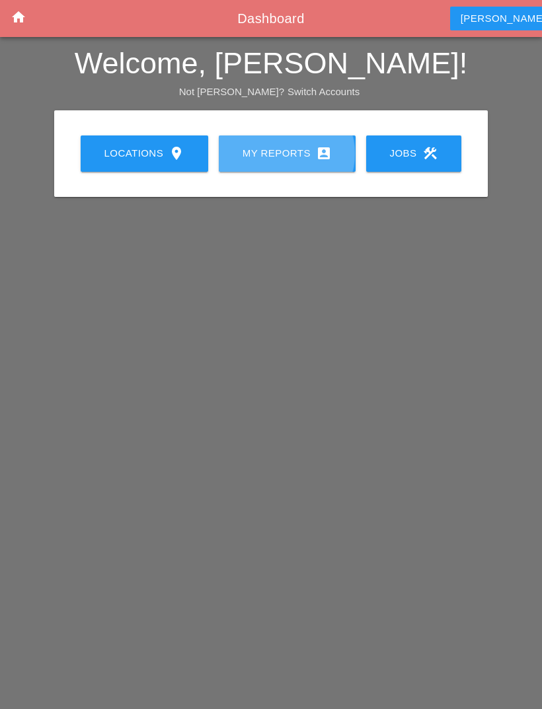
click at [289, 153] on div "My Reports account_box" at bounding box center [287, 153] width 95 height 16
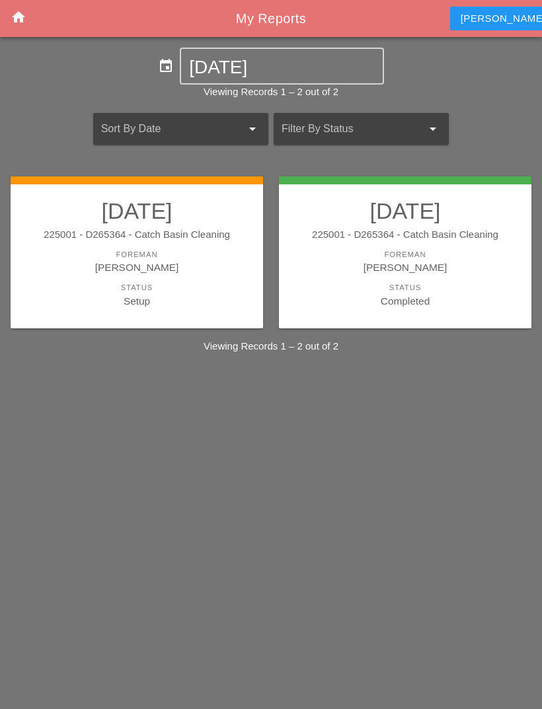
click at [194, 280] on link "[DATE] 225001 - D265364 - Catch Basin Cleaning [PERSON_NAME] [PERSON_NAME] Stat…" at bounding box center [137, 253] width 226 height 111
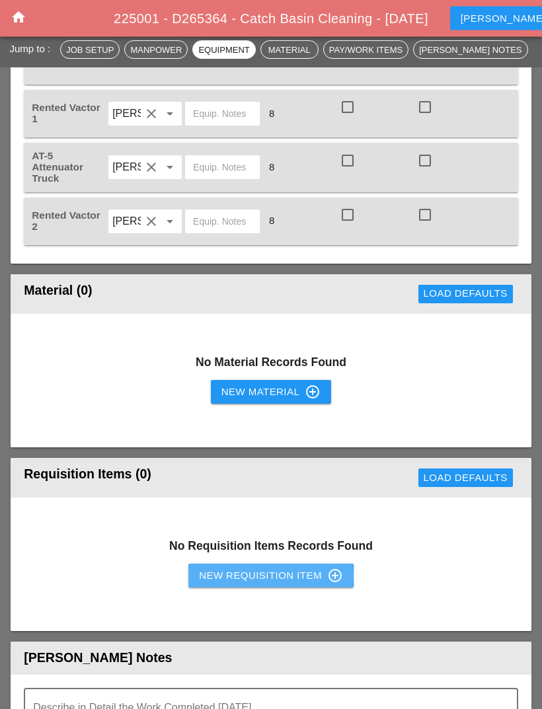
click at [327, 568] on icon "control_point" at bounding box center [335, 576] width 16 height 16
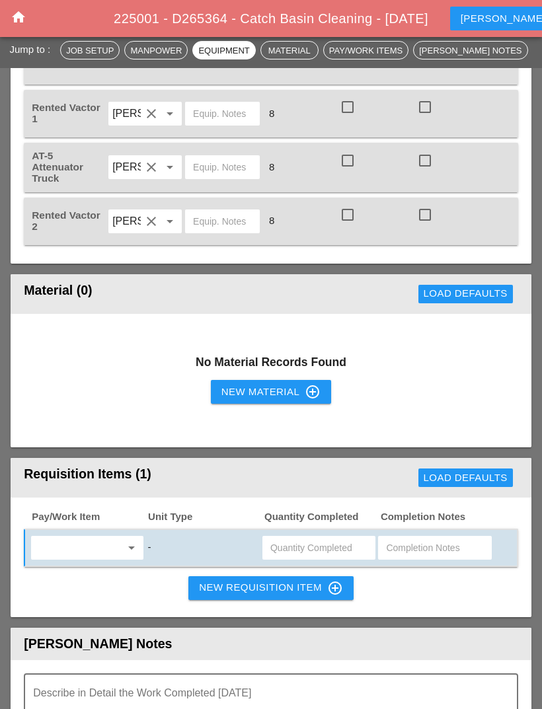
click at [112, 537] on input "text" at bounding box center [77, 547] width 85 height 21
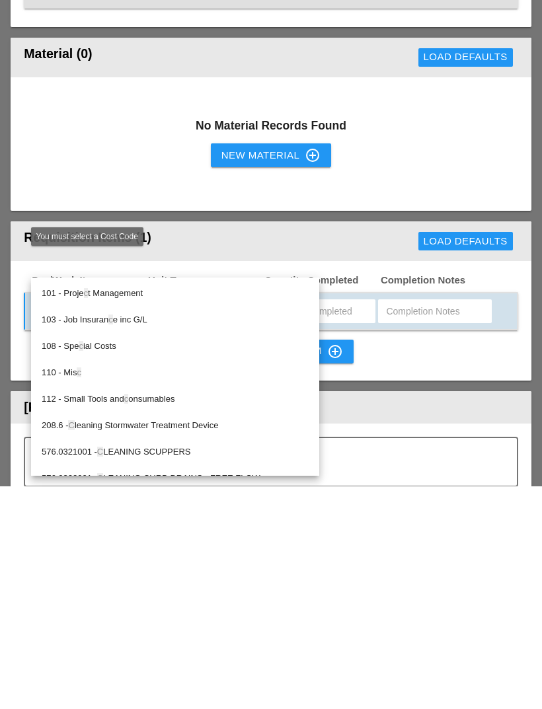
type input "Ca"
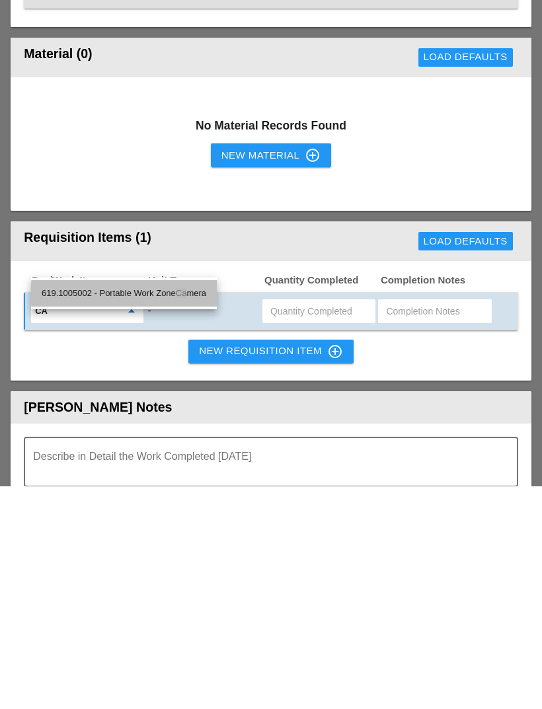
click at [202, 508] on div "619.1005002 - Portable Work Zone Ca mera" at bounding box center [124, 516] width 165 height 16
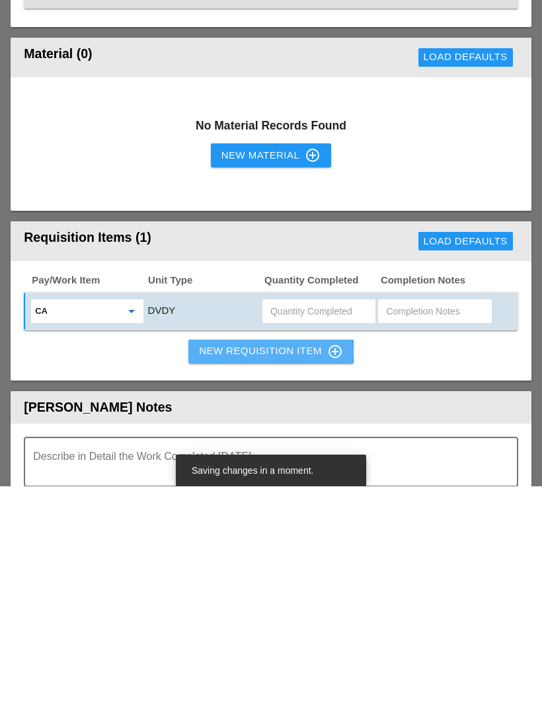
click at [306, 566] on div "New Requisition Item control_point" at bounding box center [271, 574] width 144 height 16
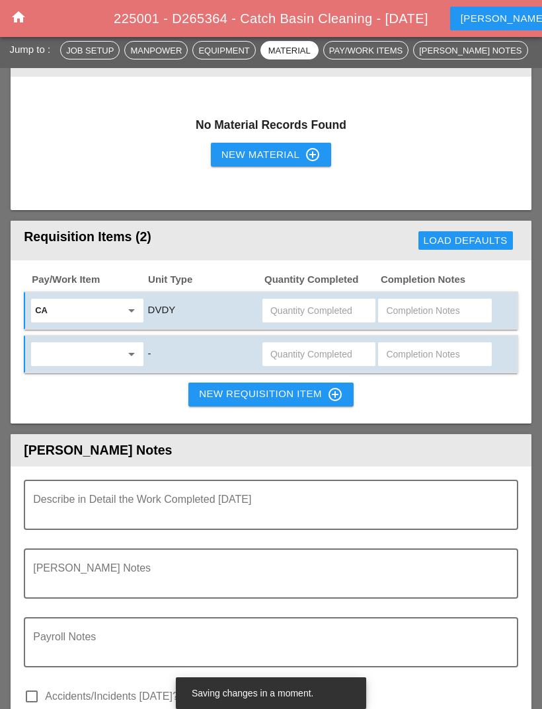
click at [107, 344] on input "text" at bounding box center [77, 354] width 85 height 21
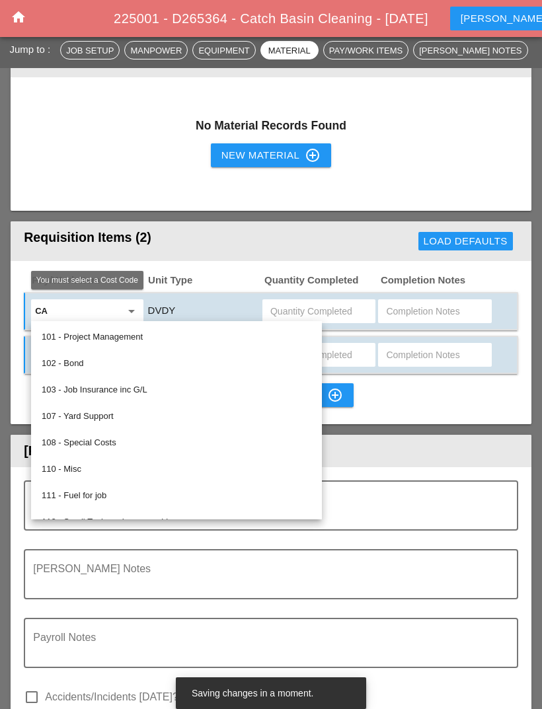
click at [325, 301] on input "text" at bounding box center [318, 311] width 97 height 21
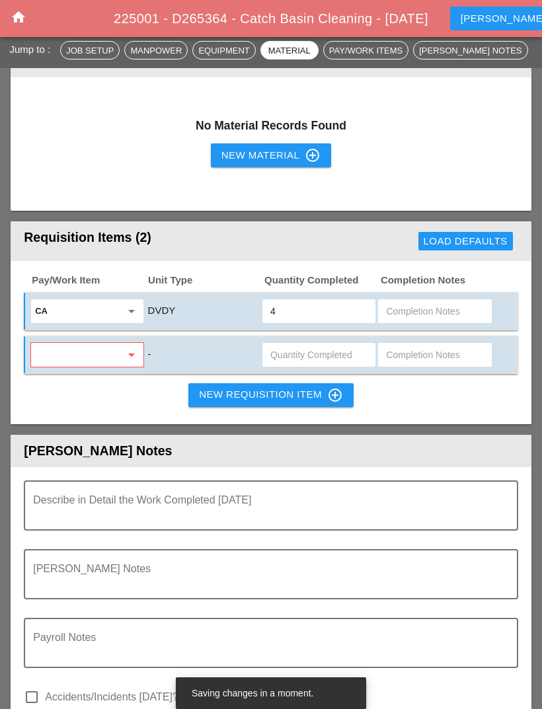
type input "4"
click at [110, 344] on input "text" at bounding box center [77, 354] width 85 height 21
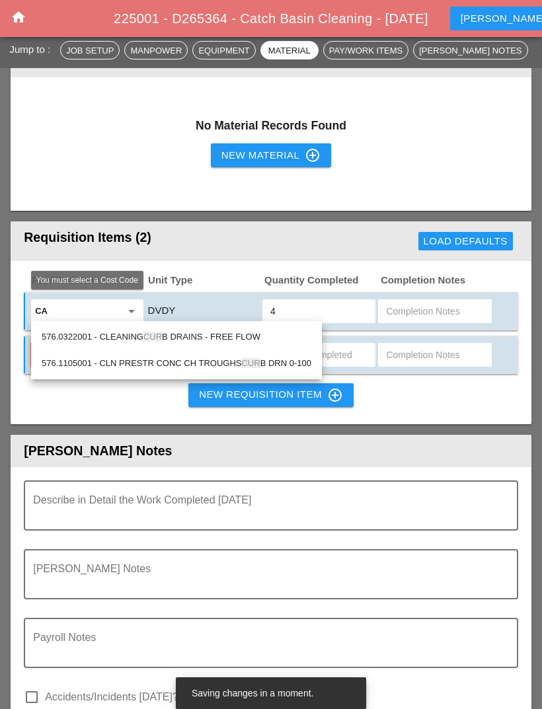
type input "Curb"
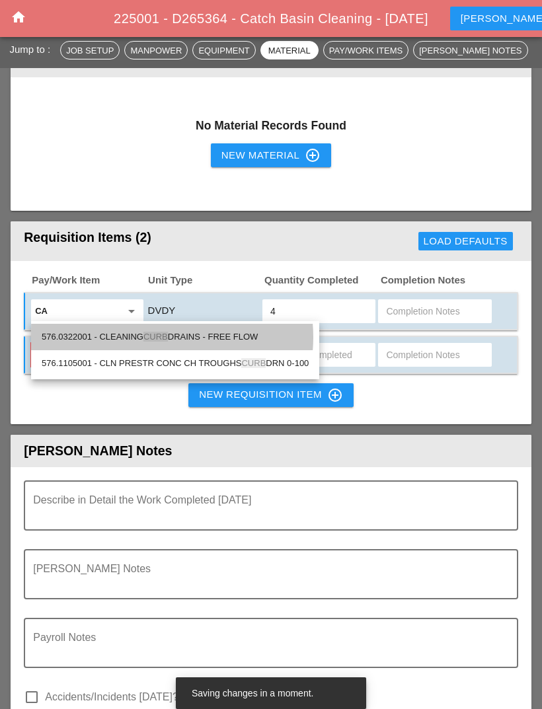
click at [259, 331] on div "576.0322001 - CLEANING CURB DRAINS - FREE FLOW" at bounding box center [175, 337] width 267 height 16
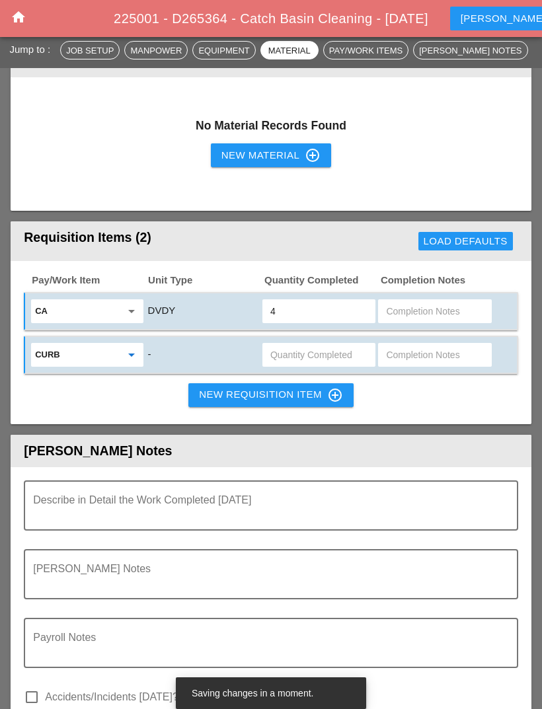
click at [315, 387] on div "New Requisition Item control_point" at bounding box center [271, 395] width 144 height 16
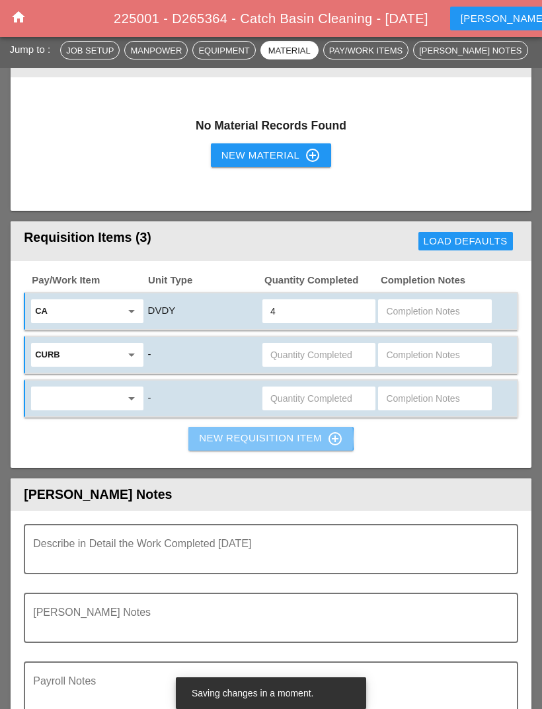
scroll to position [1522, 0]
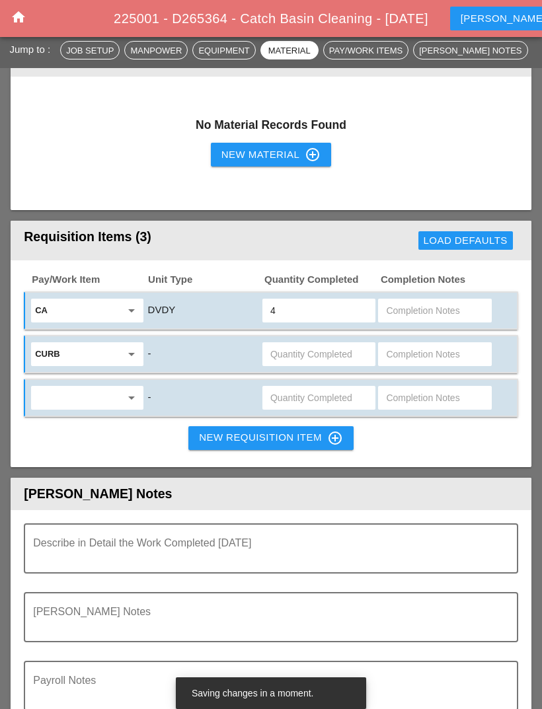
click at [97, 387] on input "text" at bounding box center [77, 397] width 85 height 21
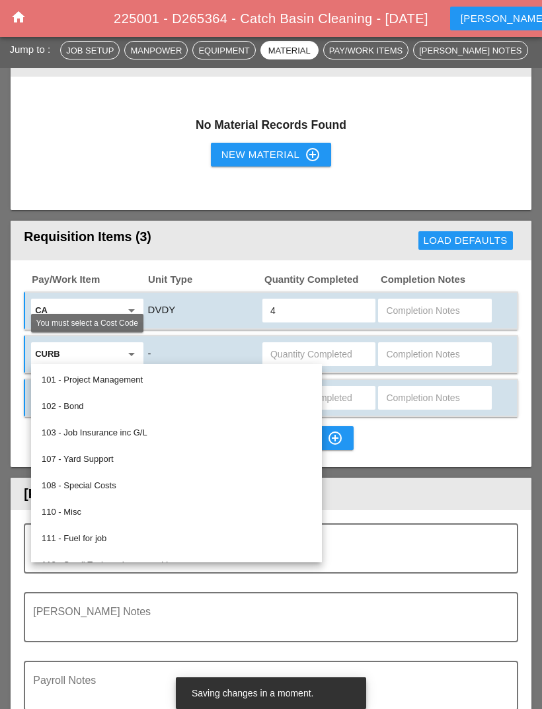
scroll to position [1521, 0]
click at [77, 344] on input "text" at bounding box center [77, 354] width 85 height 21
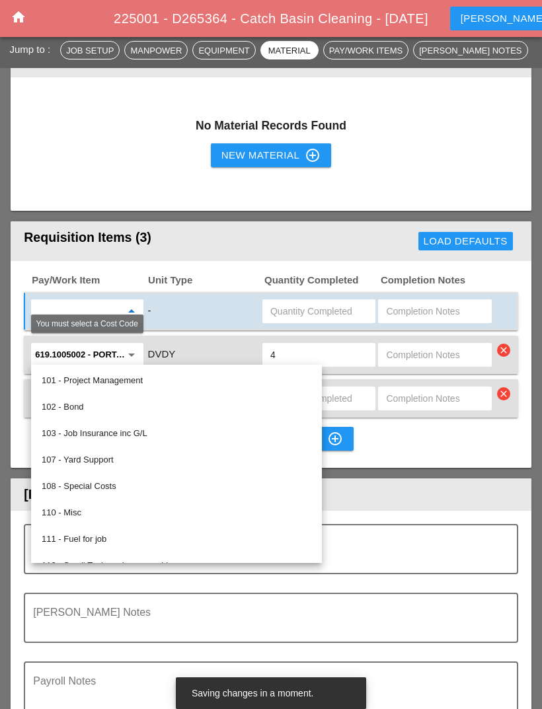
scroll to position [1522, 0]
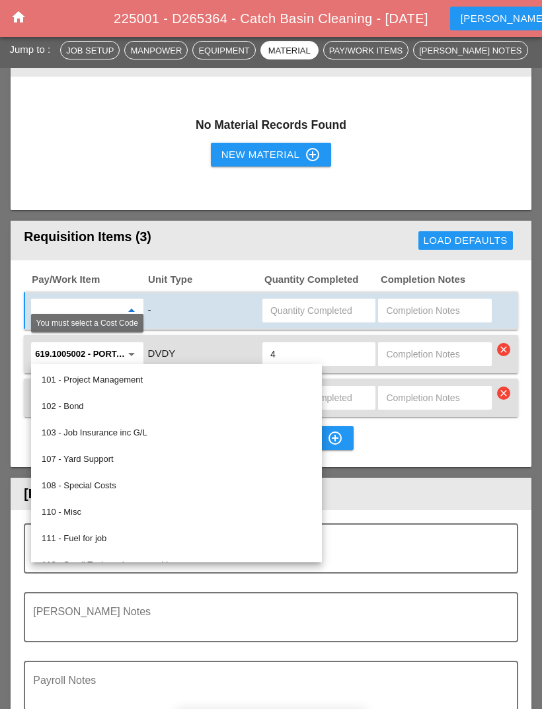
click at [456, 682] on div "Payroll Notes" at bounding box center [271, 695] width 494 height 69
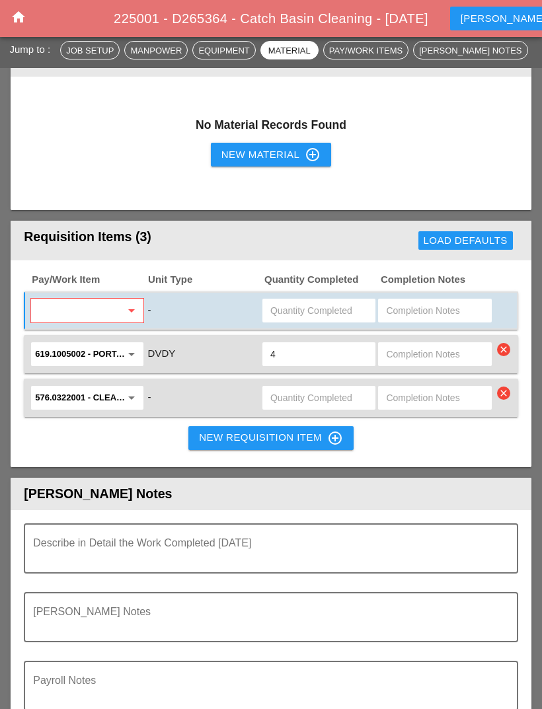
click at [120, 300] on input "text" at bounding box center [77, 310] width 85 height 21
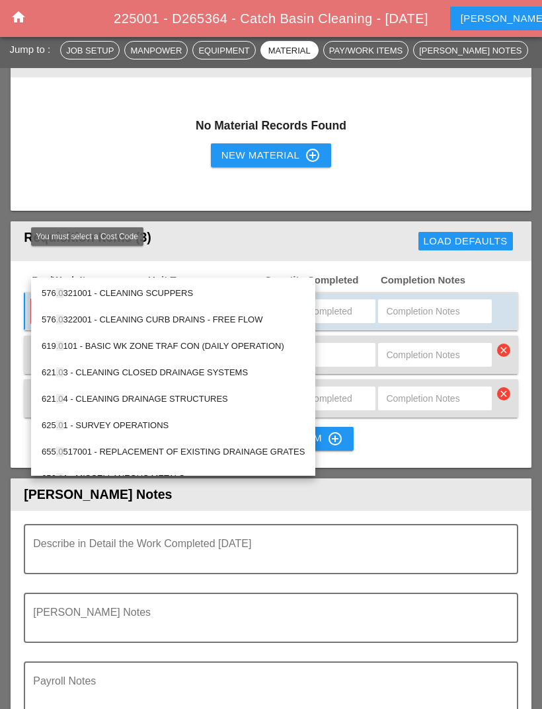
type input ".04"
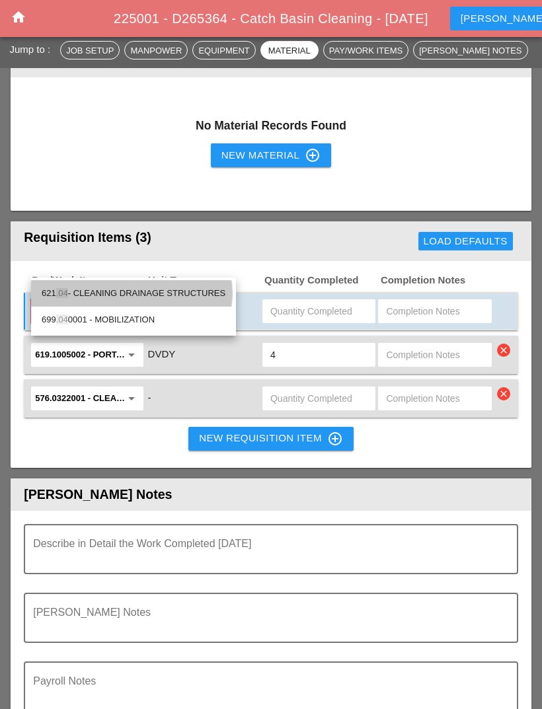
click at [180, 288] on div "621 .04 - CLEANING DRAINAGE STRUCTURES" at bounding box center [134, 294] width 184 height 16
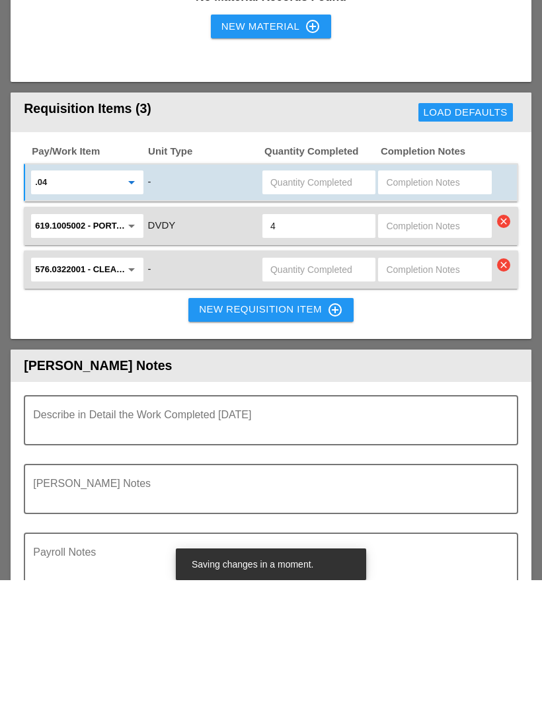
click at [327, 541] on textarea "Describe in Detail the Work Completed Today" at bounding box center [265, 557] width 465 height 32
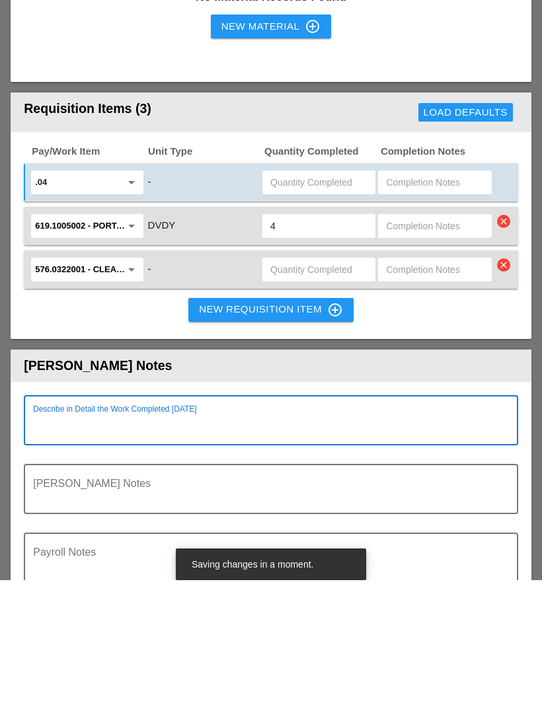
paste textarea "Lane Closure: H.H.P. Southbound right lane from [GEOGRAPHIC_DATA] to [PERSON_NA…"
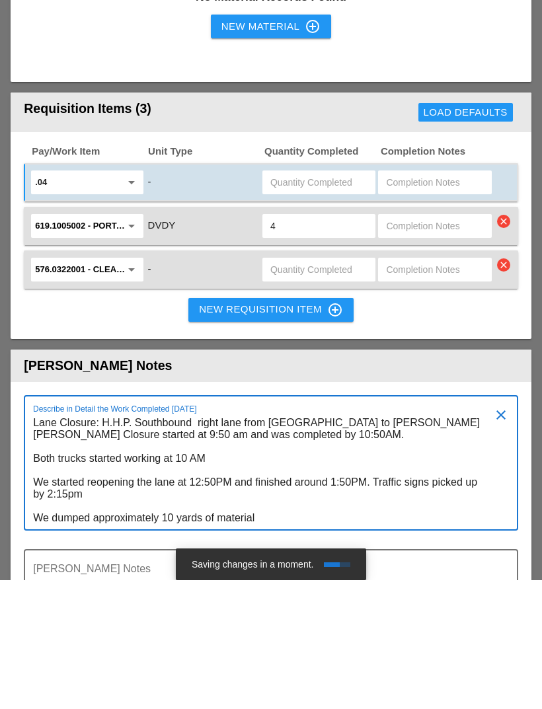
click at [336, 541] on textarea "Lane Closure: H.H.P. Southbound right lane from [GEOGRAPHIC_DATA] to [PERSON_NA…" at bounding box center [265, 599] width 465 height 117
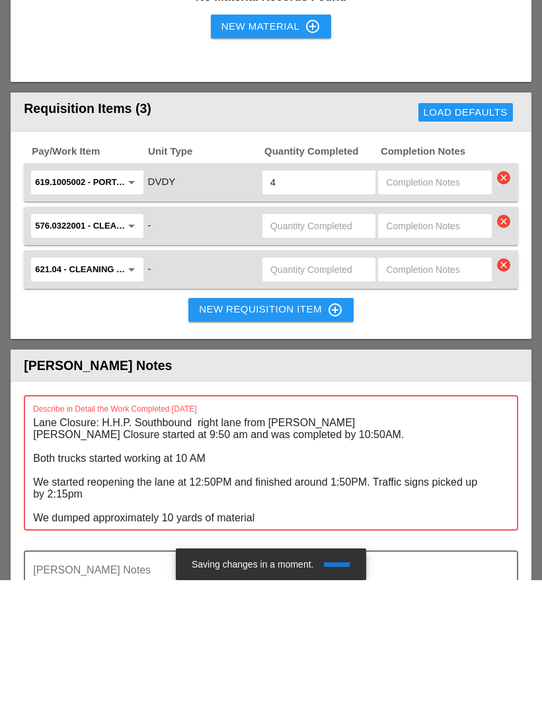
click at [346, 541] on textarea "Lane Closure: H.H.P. Southbound right lane from [PERSON_NAME] [PERSON_NAME] Clo…" at bounding box center [265, 599] width 465 height 117
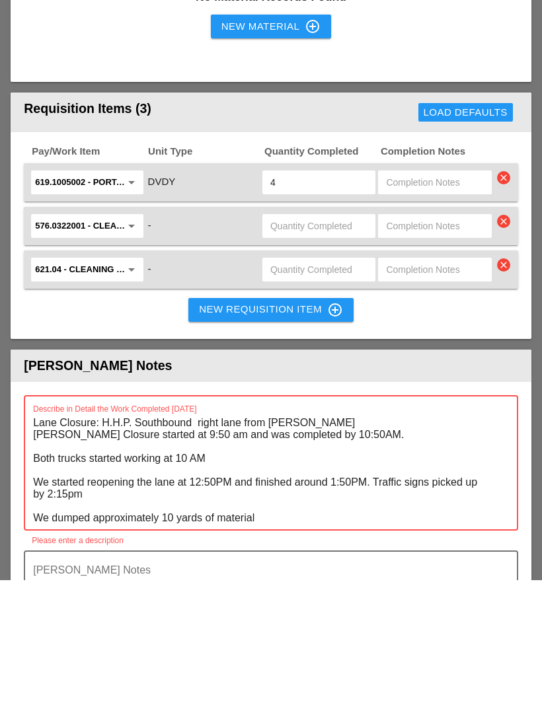
paste textarea "GWB street to"
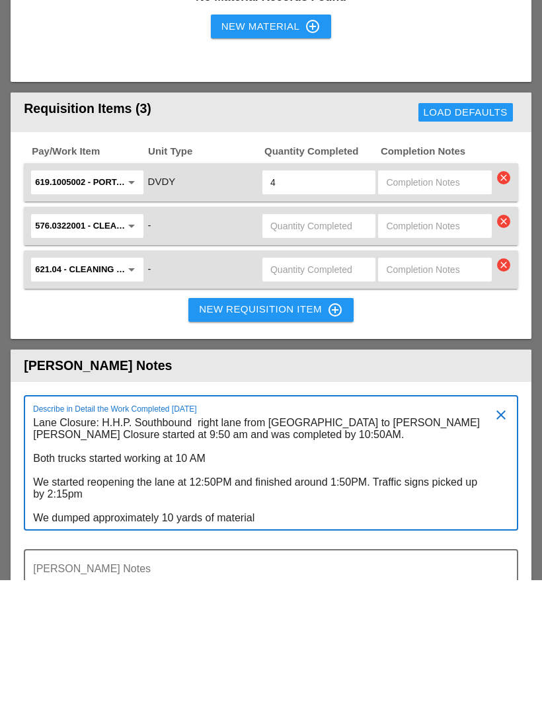
click at [341, 541] on textarea "Lane Closure: H.H.P. Southbound right lane from [GEOGRAPHIC_DATA] to [PERSON_NA…" at bounding box center [265, 599] width 465 height 117
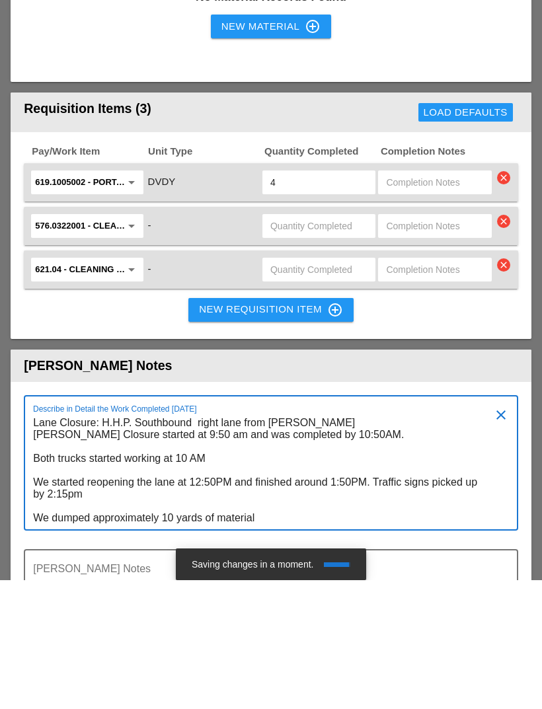
click at [367, 541] on textarea "Lane Closure: H.H.P. Southbound right lane from [PERSON_NAME] [PERSON_NAME] Clo…" at bounding box center [265, 599] width 465 height 117
click at [319, 541] on textarea "Lane Closure: H.H.P. Southbound right lane from [PERSON_NAME] to w90 [GEOGRAPHI…" at bounding box center [265, 599] width 465 height 117
type textarea "Lane Closure: H.H.P. Southbound right lane from [PERSON_NAME] to w90 [GEOGRAPHI…"
click at [291, 541] on textarea "Lane Closure: H.H.P. Southbound right lane from [PERSON_NAME] to w90 [GEOGRAPHI…" at bounding box center [265, 599] width 465 height 117
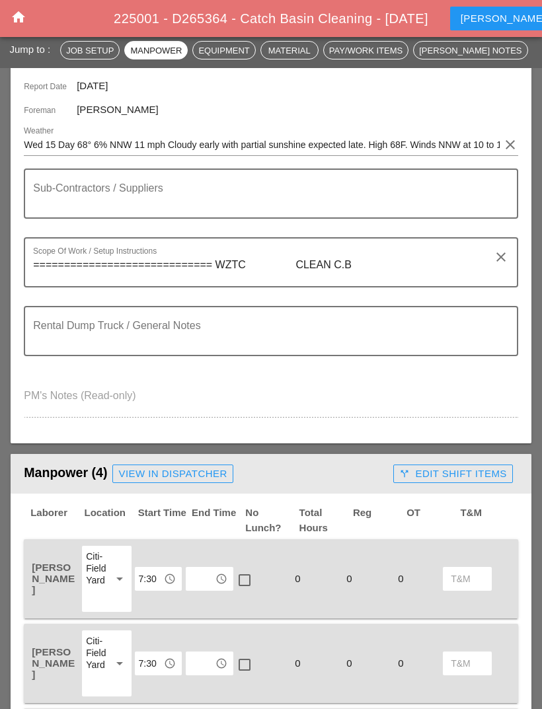
scroll to position [220, 0]
